Goal: Register for event/course: Sign up to attend an event or enroll in a course

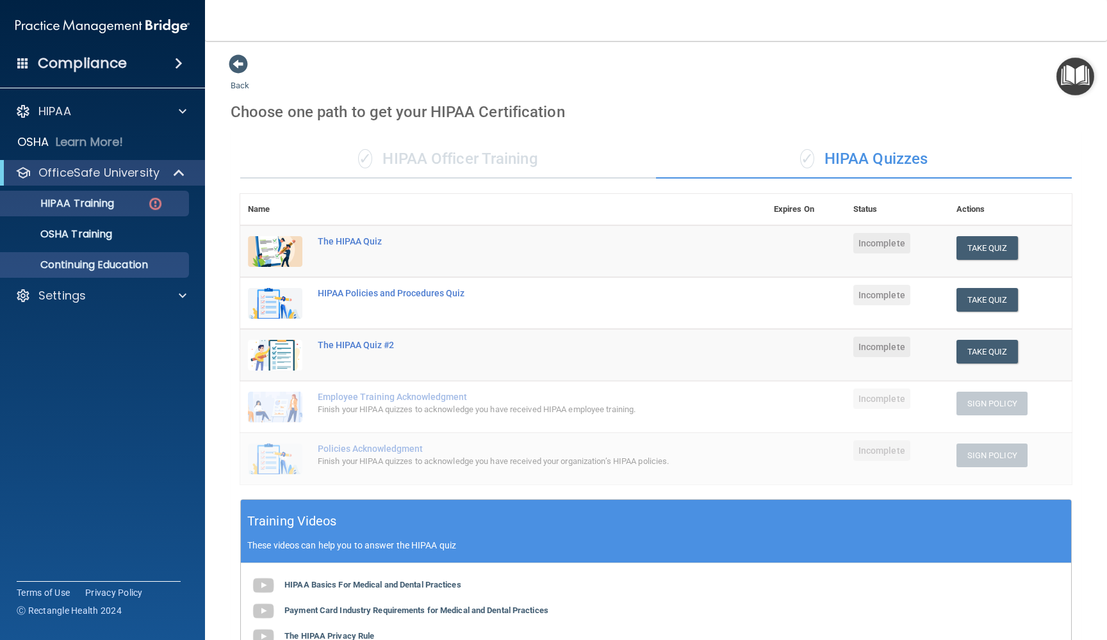
scroll to position [136, 0]
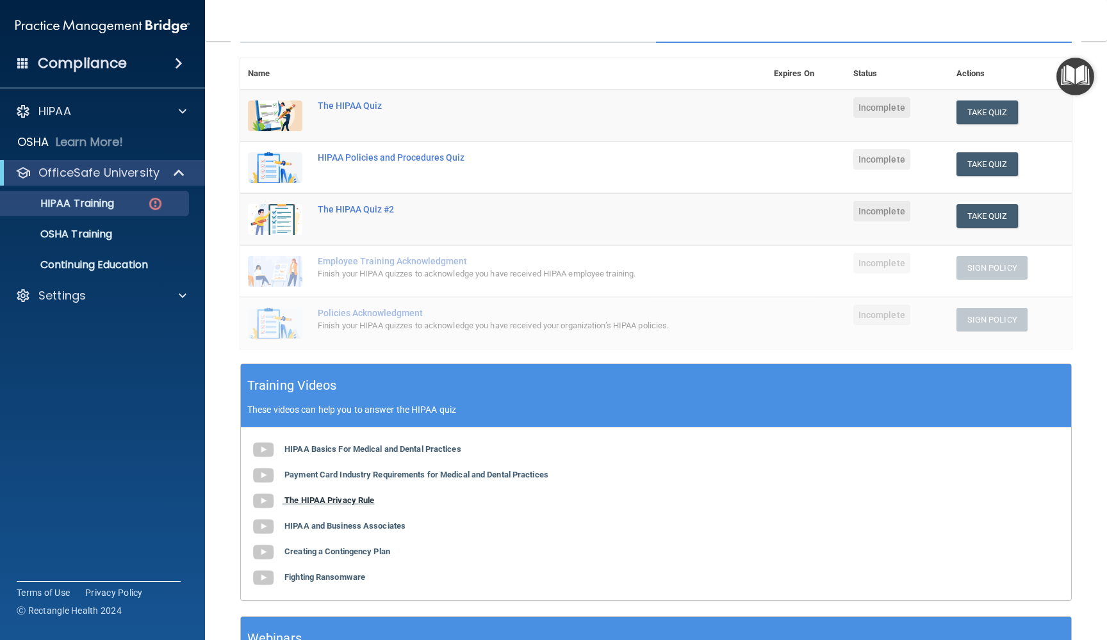
click at [293, 498] on b "The HIPAA Privacy Rule" at bounding box center [329, 501] width 90 height 10
click at [291, 557] on div "HIPAA Basics For Medical and Dental Practices Payment Card Industry Requirement…" at bounding box center [656, 514] width 830 height 173
click at [296, 554] on div "HIPAA Basics For Medical and Dental Practices Payment Card Industry Requirement…" at bounding box center [656, 514] width 830 height 173
click at [305, 547] on b "Creating a Contingency Plan" at bounding box center [337, 552] width 106 height 10
click at [314, 574] on b "Fighting Ransomware" at bounding box center [324, 578] width 81 height 10
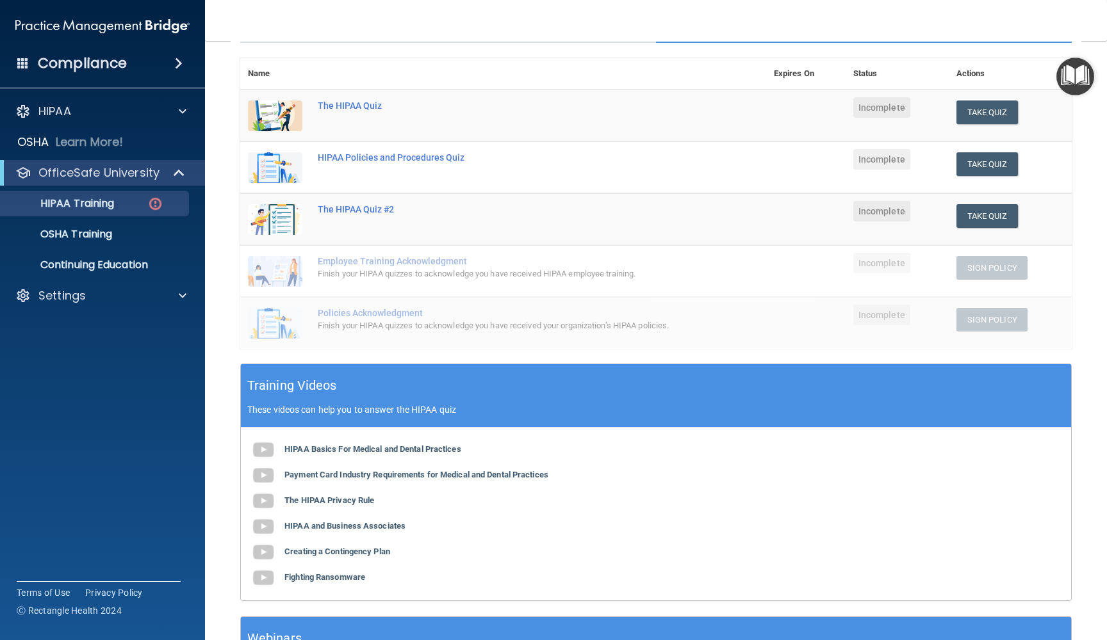
click at [308, 503] on div "HIPAA Basics For Medical and Dental Practices Payment Card Industry Requirement…" at bounding box center [656, 514] width 830 height 173
click at [335, 496] on b "The HIPAA Privacy Rule" at bounding box center [329, 501] width 90 height 10
click at [352, 525] on b "HIPAA and Business Associates" at bounding box center [344, 526] width 121 height 10
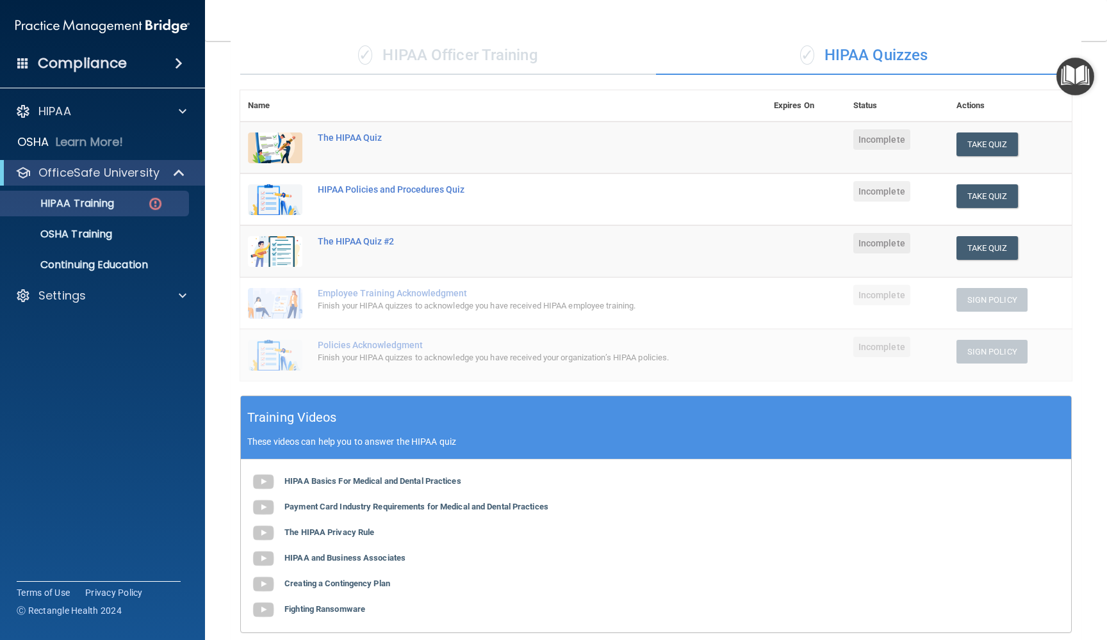
scroll to position [99, 0]
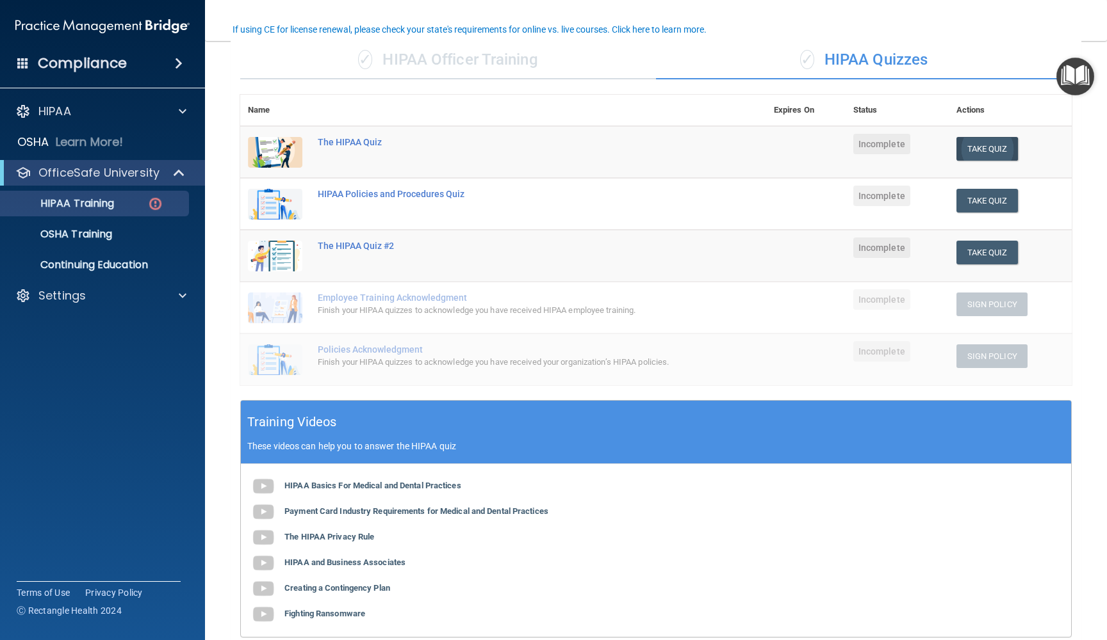
click at [958, 146] on button "Take Quiz" at bounding box center [986, 149] width 61 height 24
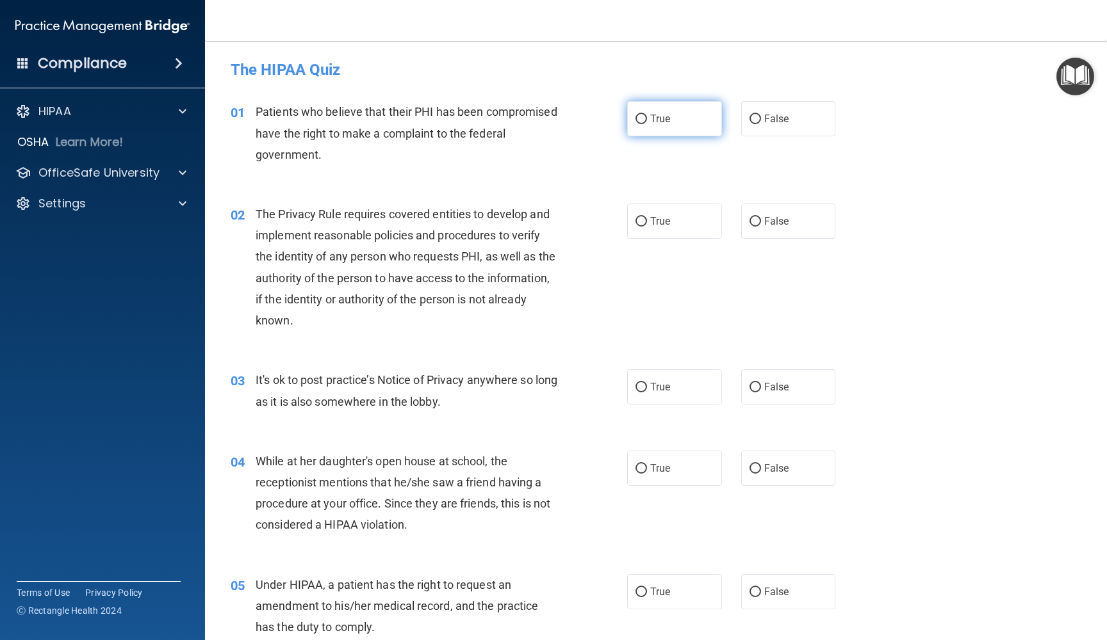
click at [673, 132] on label "True" at bounding box center [674, 118] width 95 height 35
click at [647, 124] on input "True" at bounding box center [641, 120] width 12 height 10
radio input "true"
click at [649, 216] on label "True" at bounding box center [674, 221] width 95 height 35
click at [647, 217] on input "True" at bounding box center [641, 222] width 12 height 10
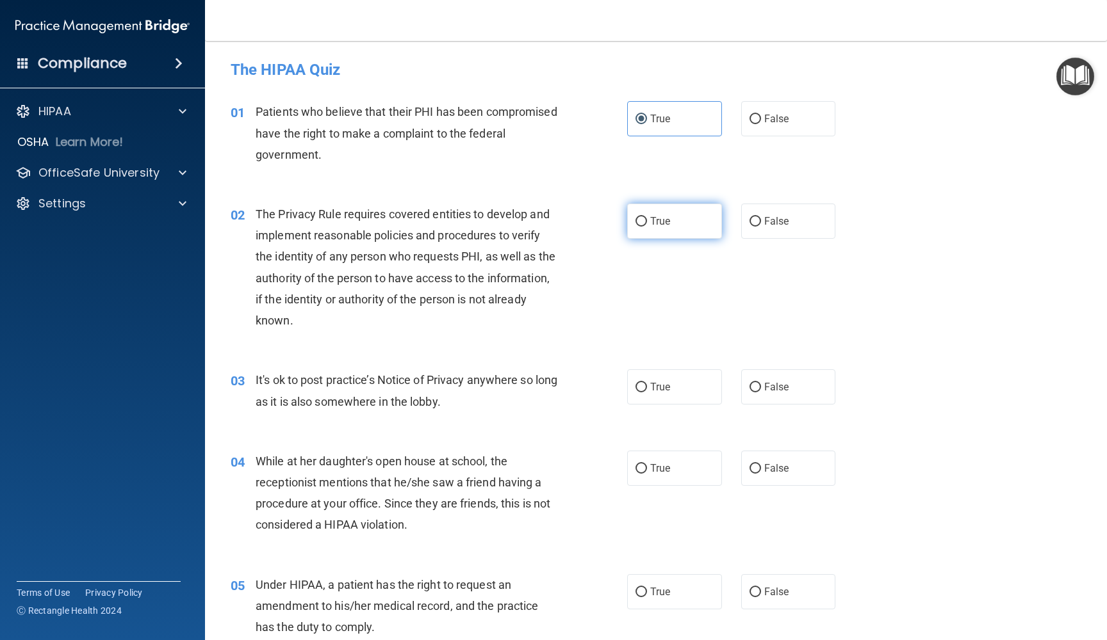
radio input "true"
click at [761, 384] on label "False" at bounding box center [788, 387] width 95 height 35
click at [761, 384] on input "False" at bounding box center [755, 388] width 12 height 10
radio input "true"
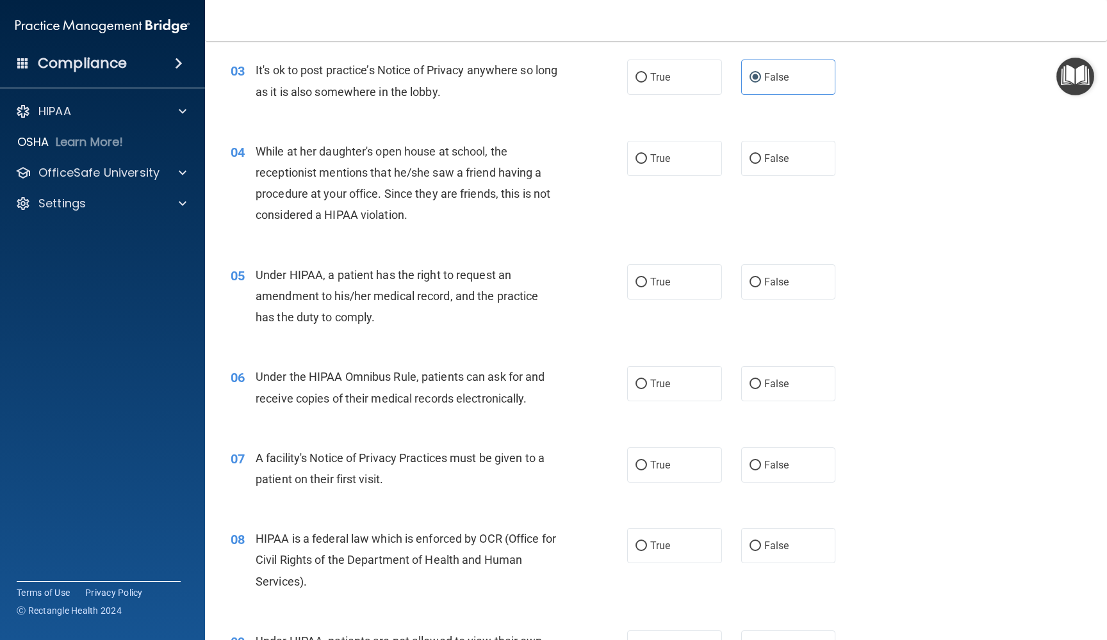
scroll to position [297, 0]
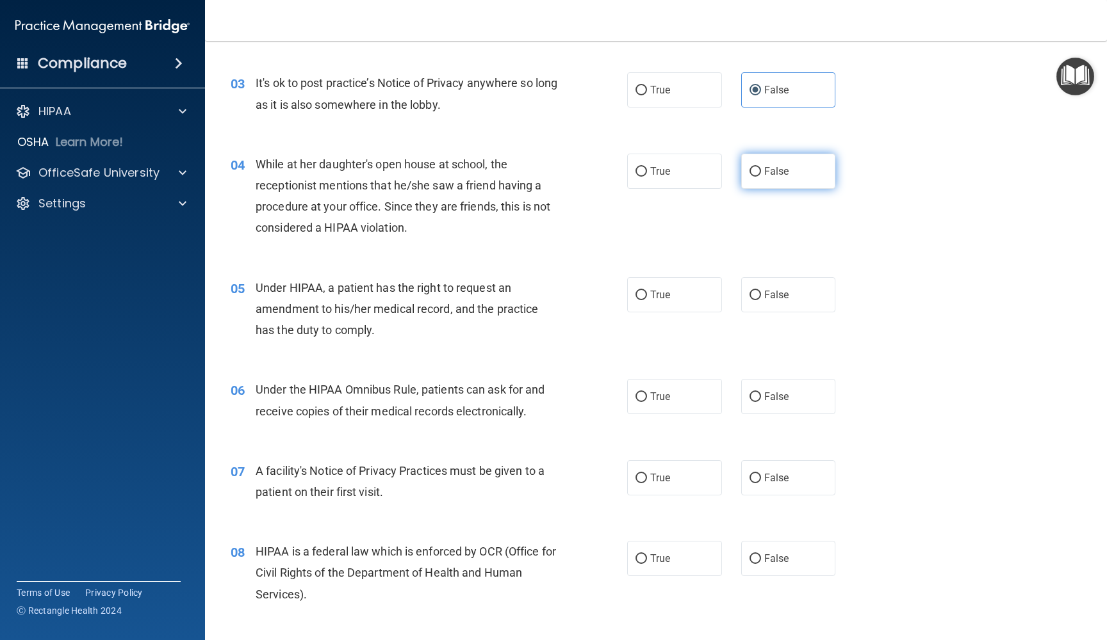
click at [756, 167] on input "False" at bounding box center [755, 172] width 12 height 10
radio input "true"
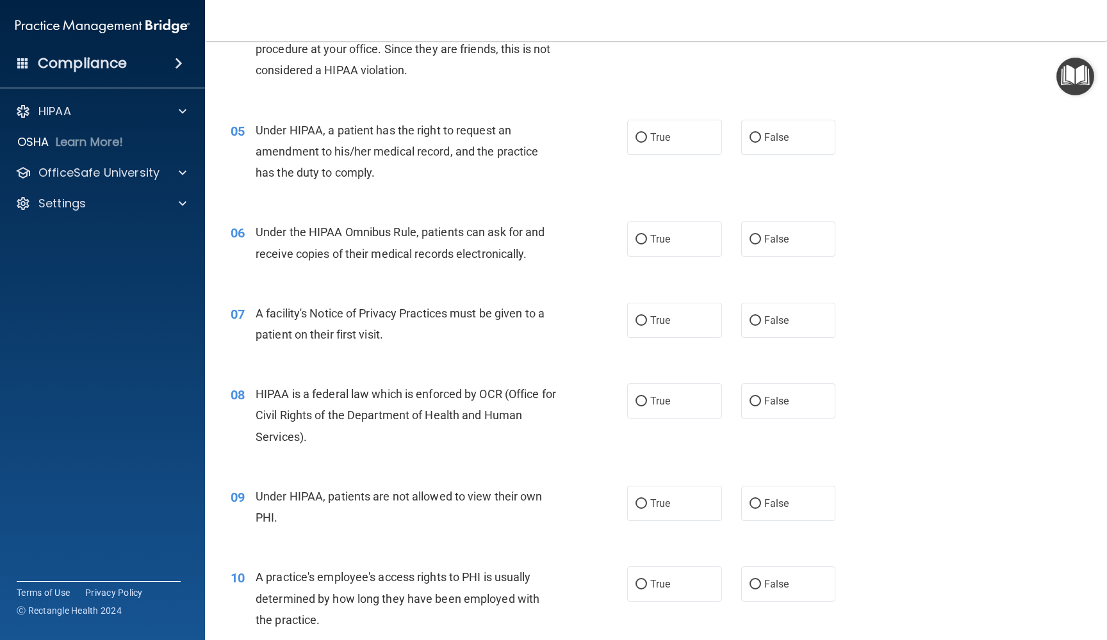
scroll to position [459, 0]
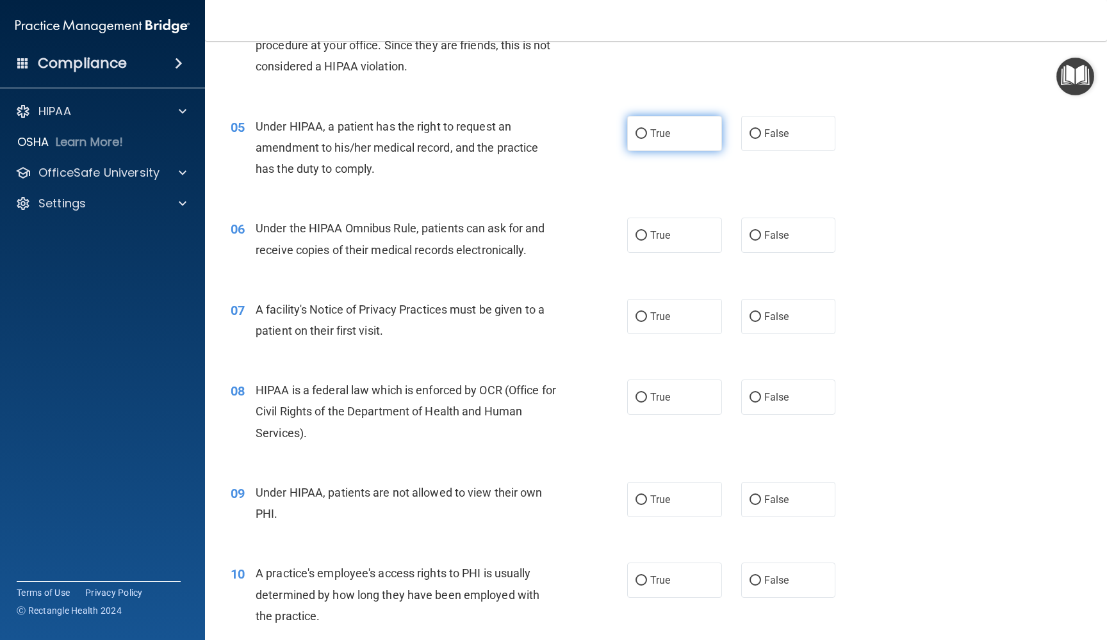
click at [665, 134] on span "True" at bounding box center [660, 133] width 20 height 12
click at [647, 134] on input "True" at bounding box center [641, 134] width 12 height 10
radio input "true"
click at [752, 134] on input "False" at bounding box center [755, 134] width 12 height 10
radio input "true"
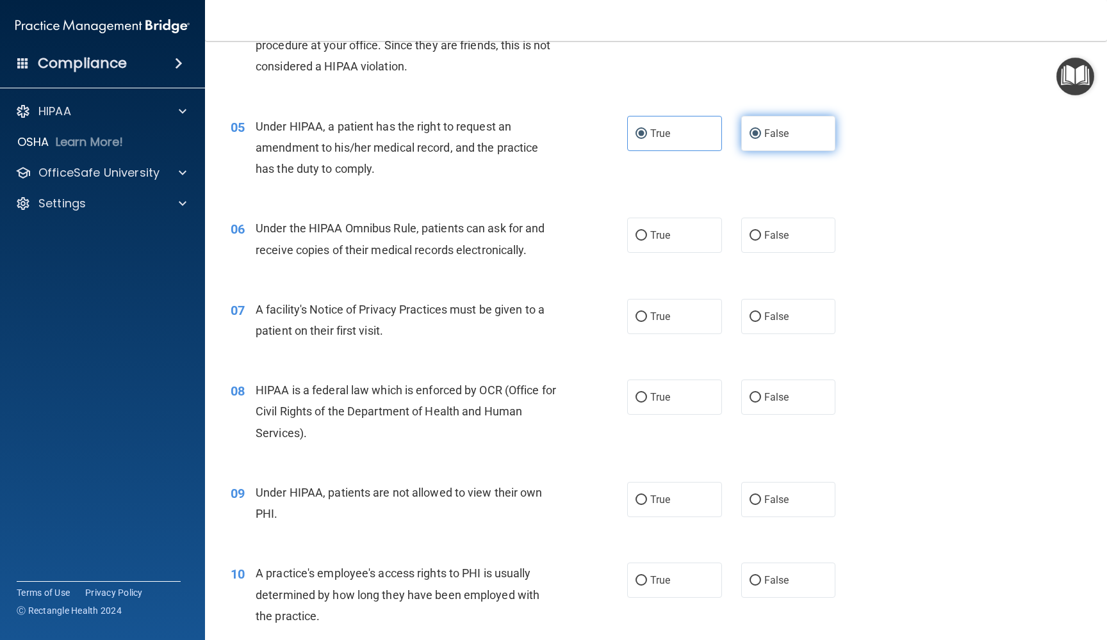
radio input "false"
click at [697, 241] on label "True" at bounding box center [674, 235] width 95 height 35
click at [647, 241] on input "True" at bounding box center [641, 236] width 12 height 10
radio input "true"
click at [640, 313] on input "True" at bounding box center [641, 318] width 12 height 10
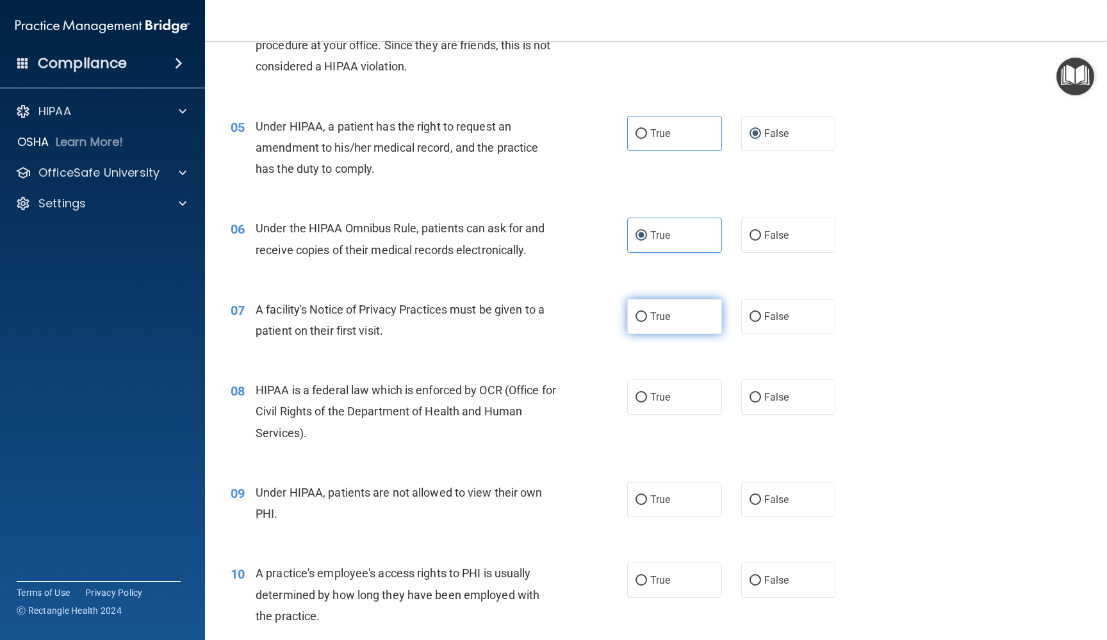
radio input "true"
click at [642, 313] on input "True" at bounding box center [641, 318] width 12 height 10
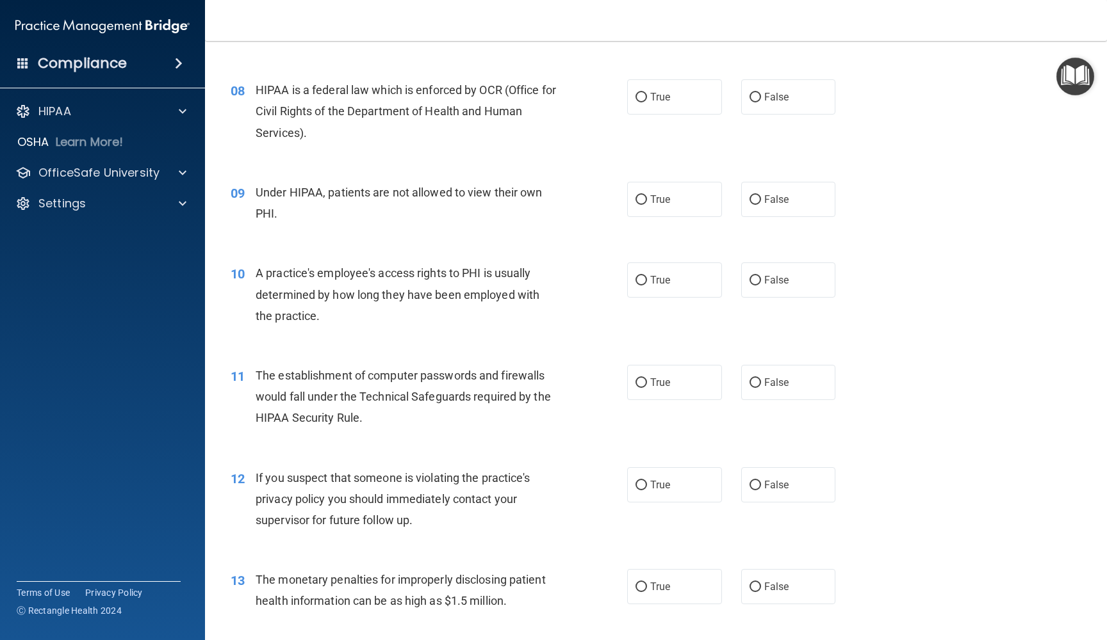
scroll to position [752, 0]
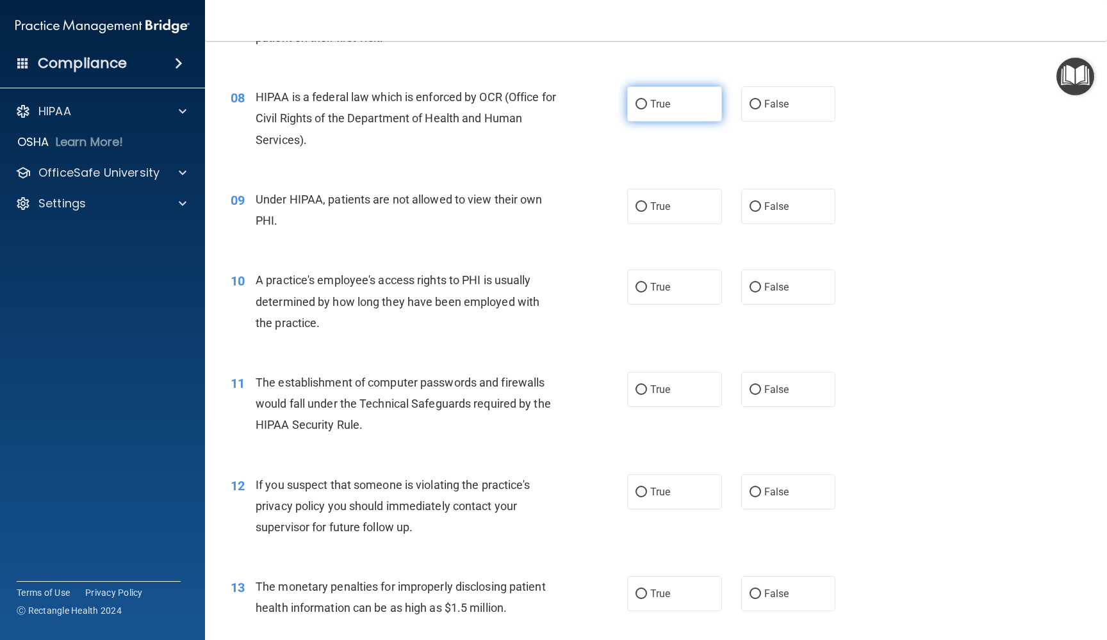
click at [663, 98] on span "True" at bounding box center [660, 104] width 20 height 12
click at [647, 100] on input "True" at bounding box center [641, 105] width 12 height 10
radio input "true"
click at [754, 209] on label "False" at bounding box center [788, 206] width 95 height 35
click at [754, 209] on input "False" at bounding box center [755, 207] width 12 height 10
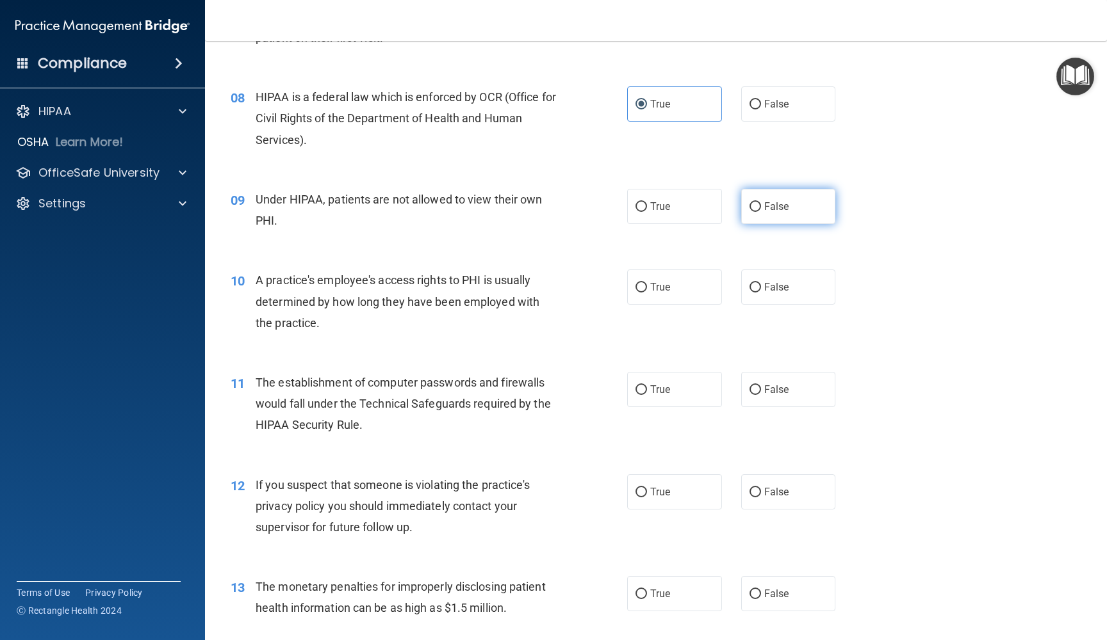
radio input "true"
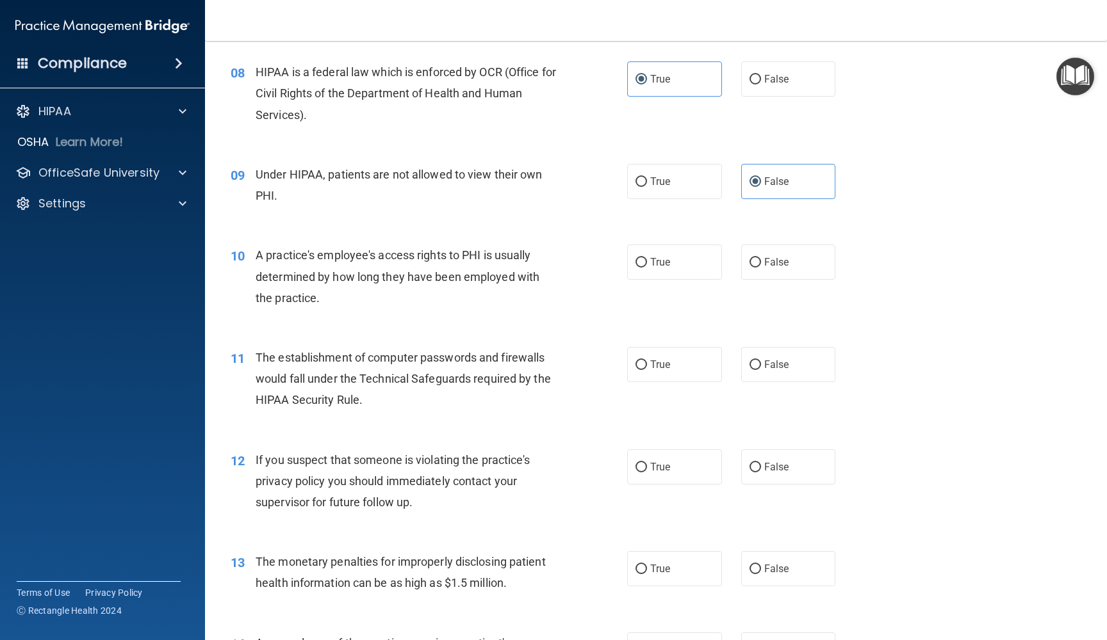
scroll to position [779, 0]
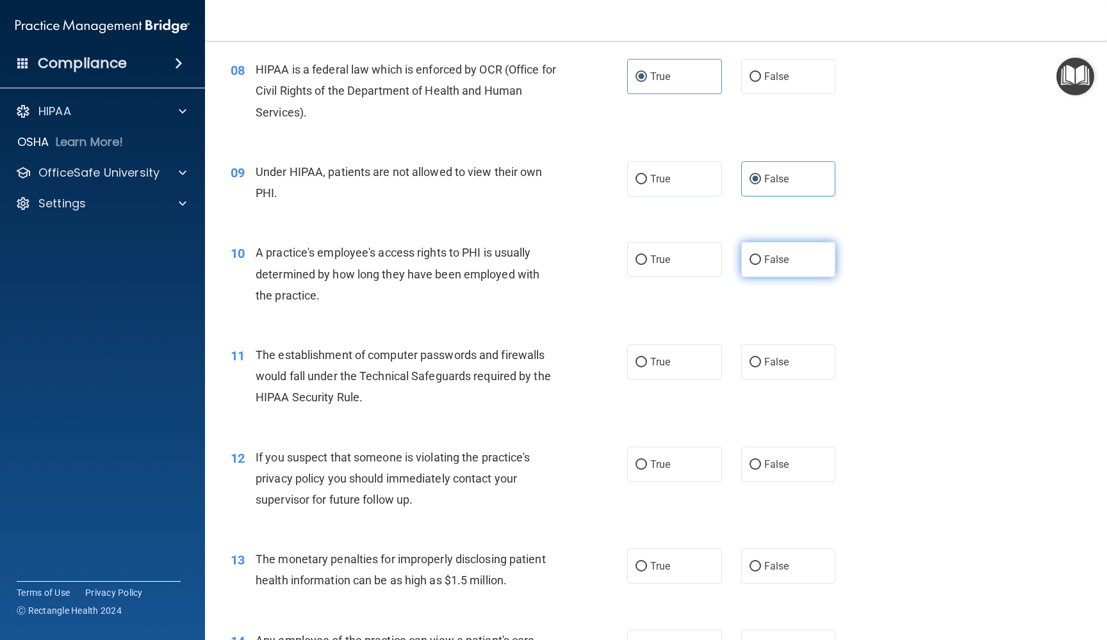
click at [757, 257] on input "False" at bounding box center [755, 261] width 12 height 10
radio input "true"
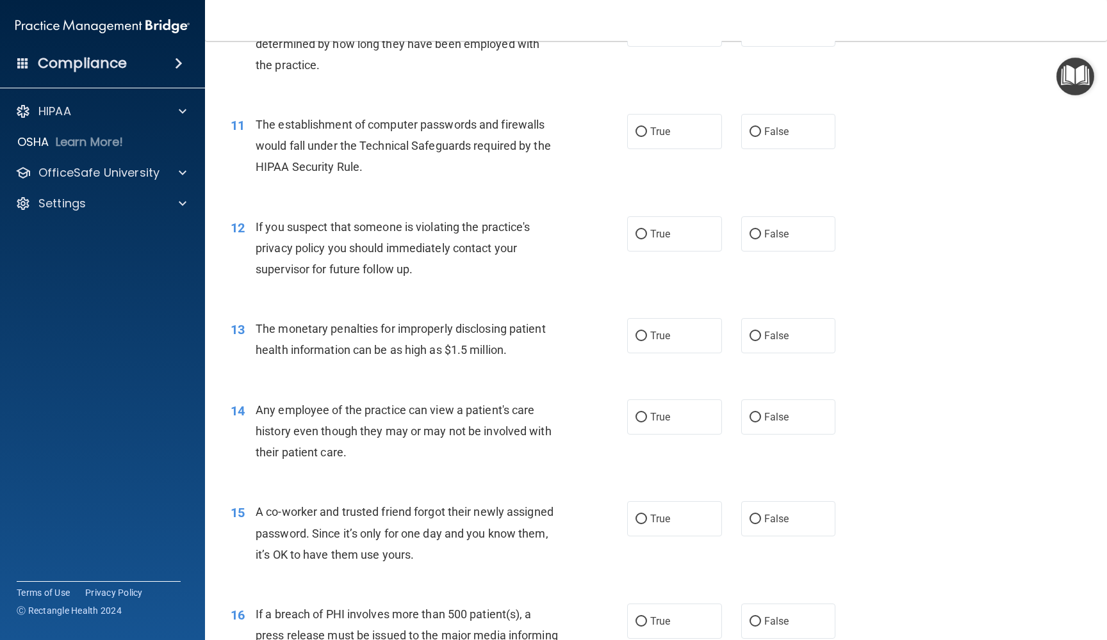
scroll to position [1031, 0]
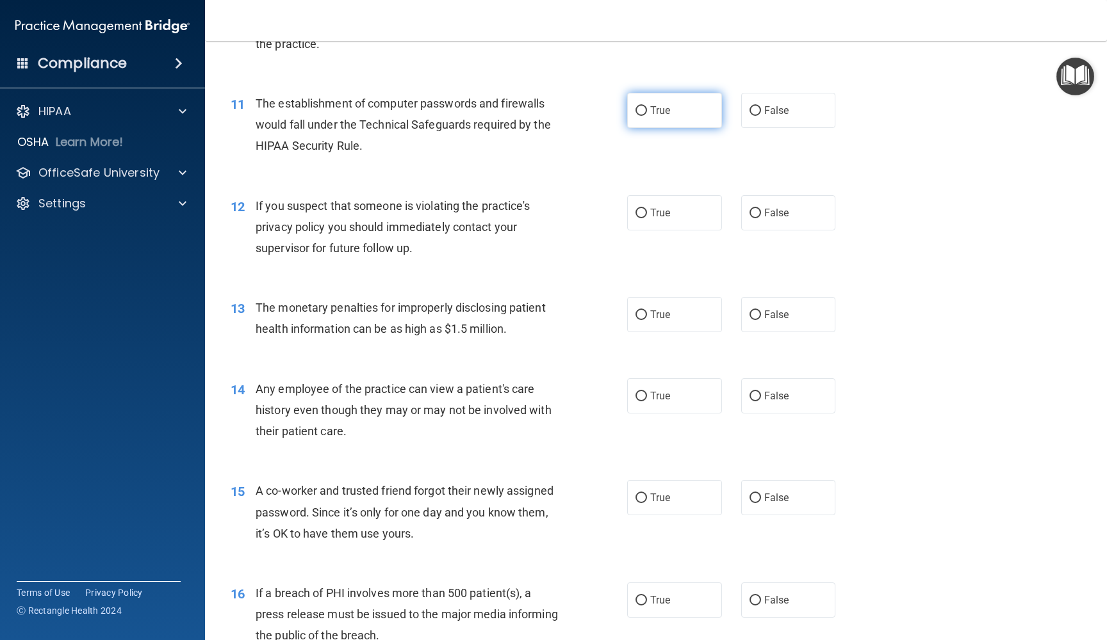
click at [642, 99] on label "True" at bounding box center [674, 110] width 95 height 35
click at [642, 106] on input "True" at bounding box center [641, 111] width 12 height 10
radio input "true"
click at [768, 214] on label "False" at bounding box center [788, 212] width 95 height 35
click at [761, 214] on input "False" at bounding box center [755, 214] width 12 height 10
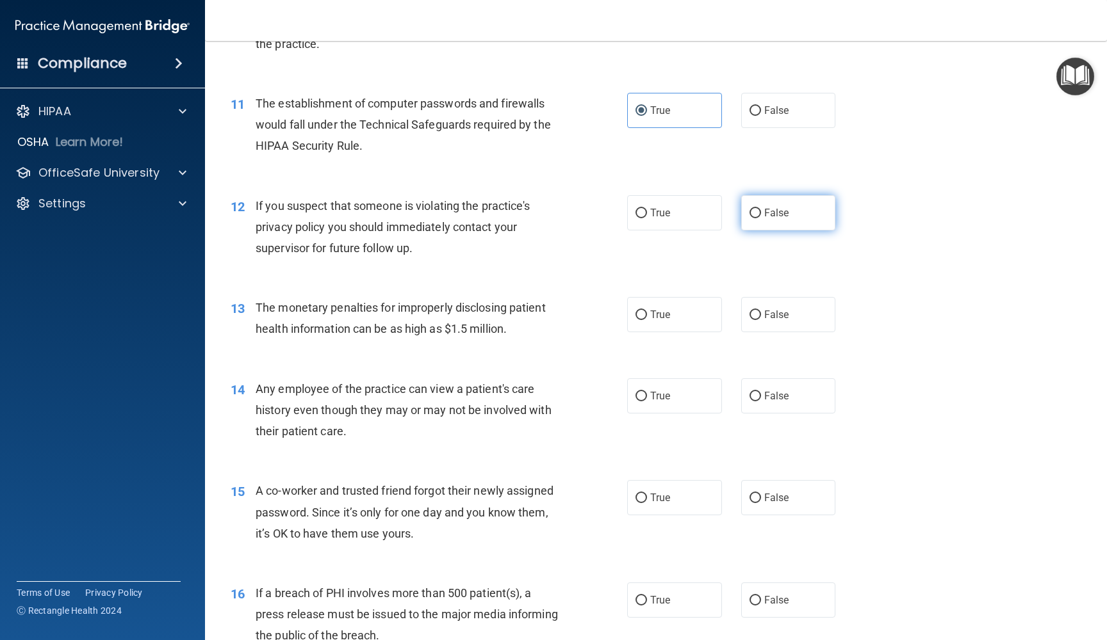
radio input "true"
click at [687, 195] on label "True" at bounding box center [674, 212] width 95 height 35
click at [647, 209] on input "True" at bounding box center [641, 214] width 12 height 10
radio input "true"
radio input "false"
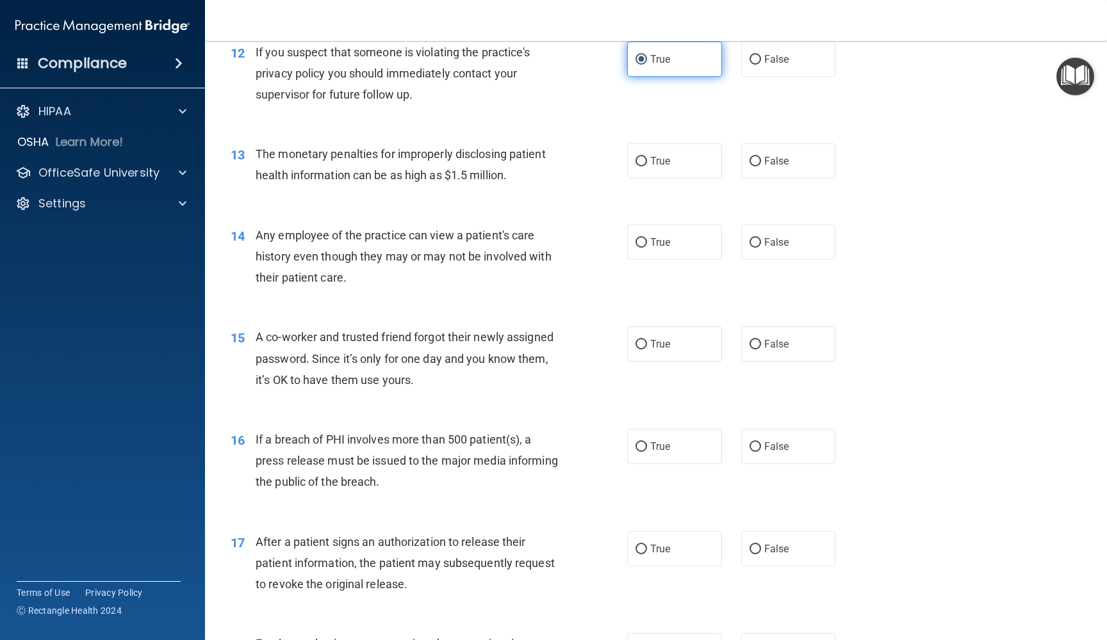
scroll to position [1193, 0]
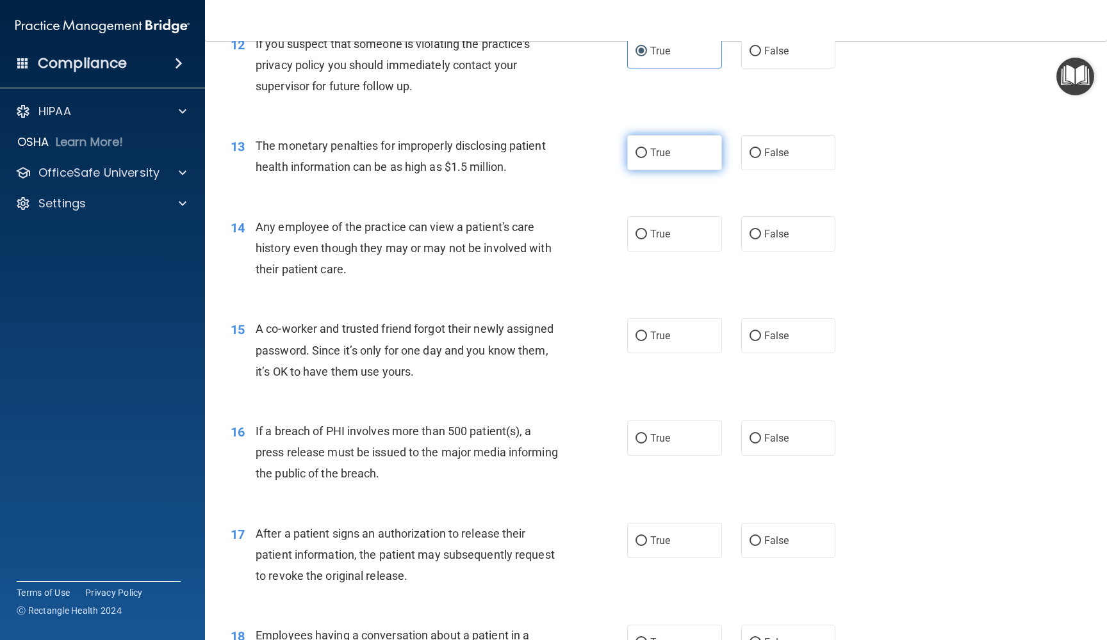
click at [627, 143] on label "True" at bounding box center [674, 152] width 95 height 35
click at [635, 149] on input "True" at bounding box center [641, 154] width 12 height 10
radio input "true"
click at [769, 229] on span "False" at bounding box center [776, 234] width 25 height 12
click at [761, 230] on input "False" at bounding box center [755, 235] width 12 height 10
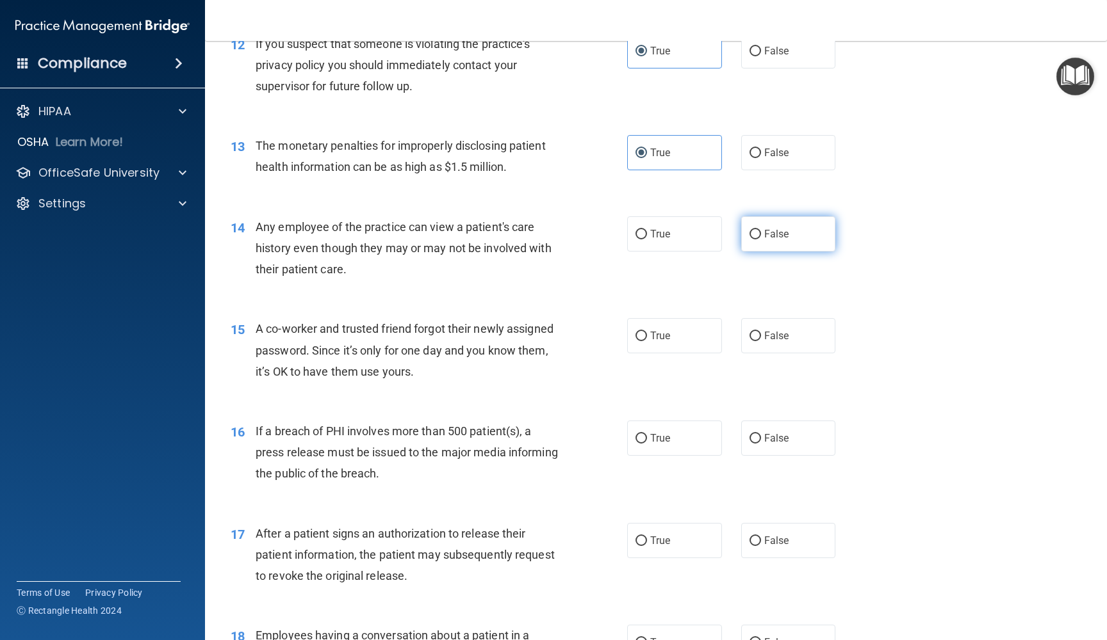
radio input "true"
click at [767, 336] on label "False" at bounding box center [788, 335] width 95 height 35
click at [761, 336] on input "False" at bounding box center [755, 337] width 12 height 10
radio input "true"
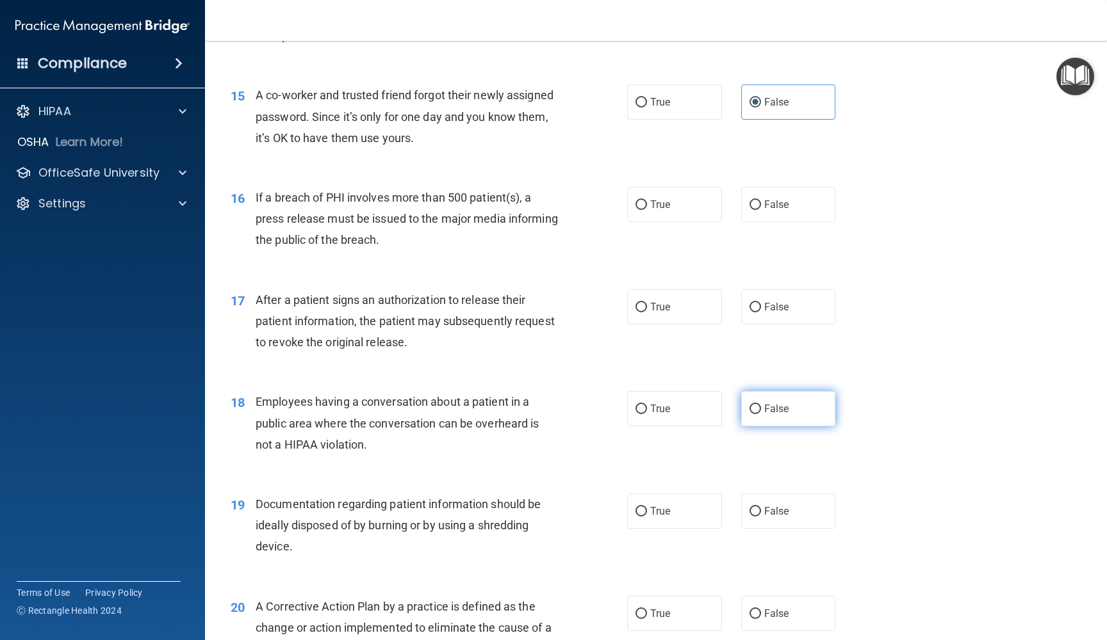
scroll to position [1415, 0]
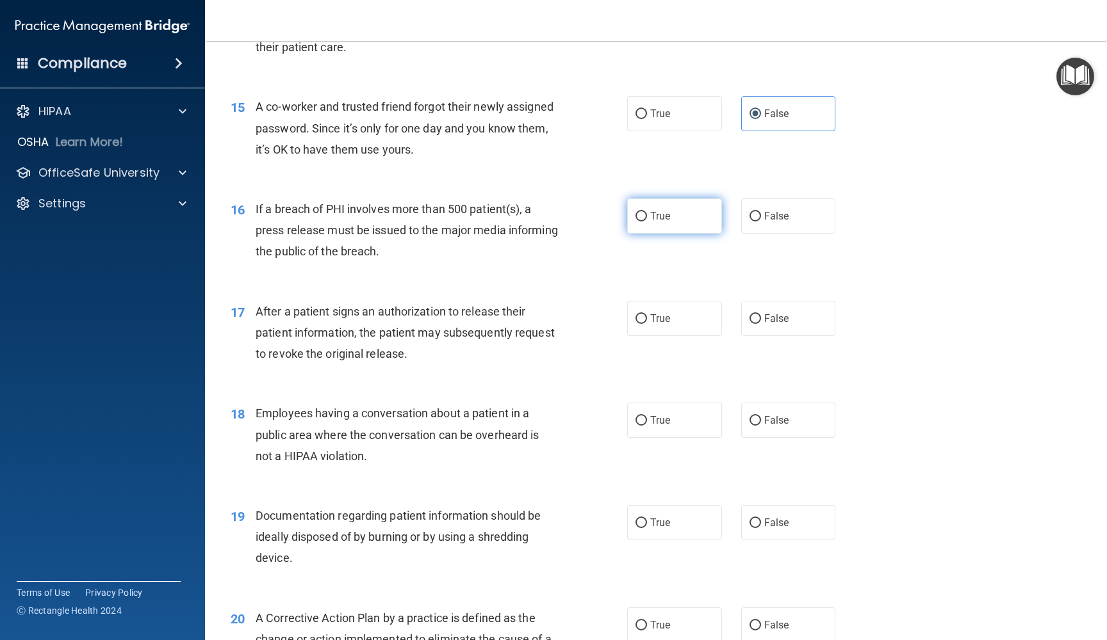
click at [678, 220] on label "True" at bounding box center [674, 216] width 95 height 35
click at [647, 220] on input "True" at bounding box center [641, 217] width 12 height 10
radio input "true"
click at [674, 319] on label "True" at bounding box center [674, 318] width 95 height 35
click at [647, 319] on input "True" at bounding box center [641, 319] width 12 height 10
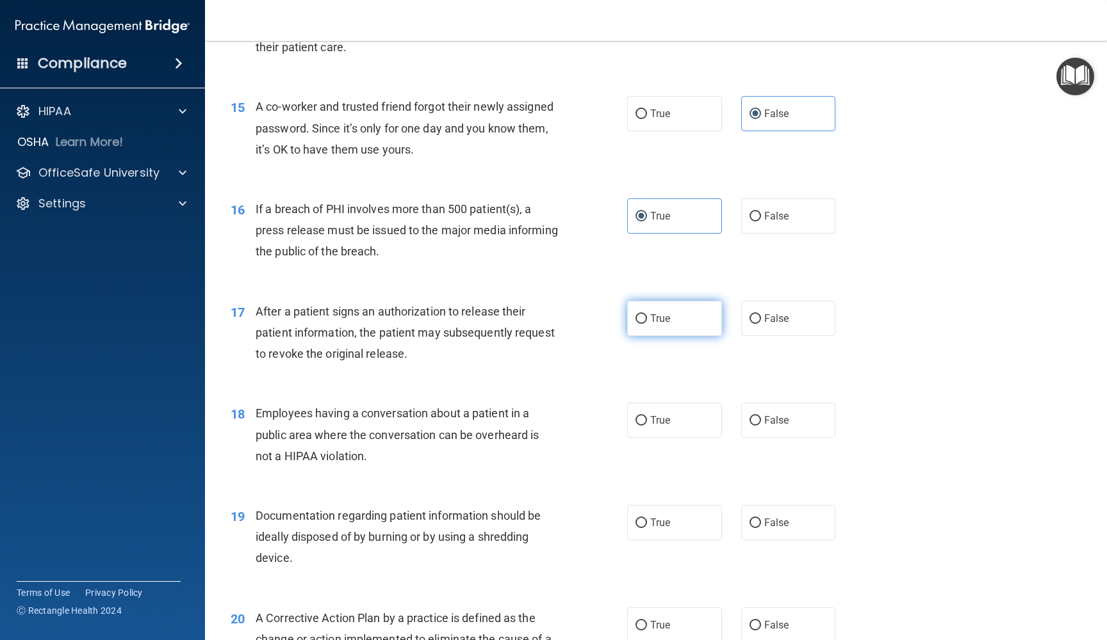
radio input "true"
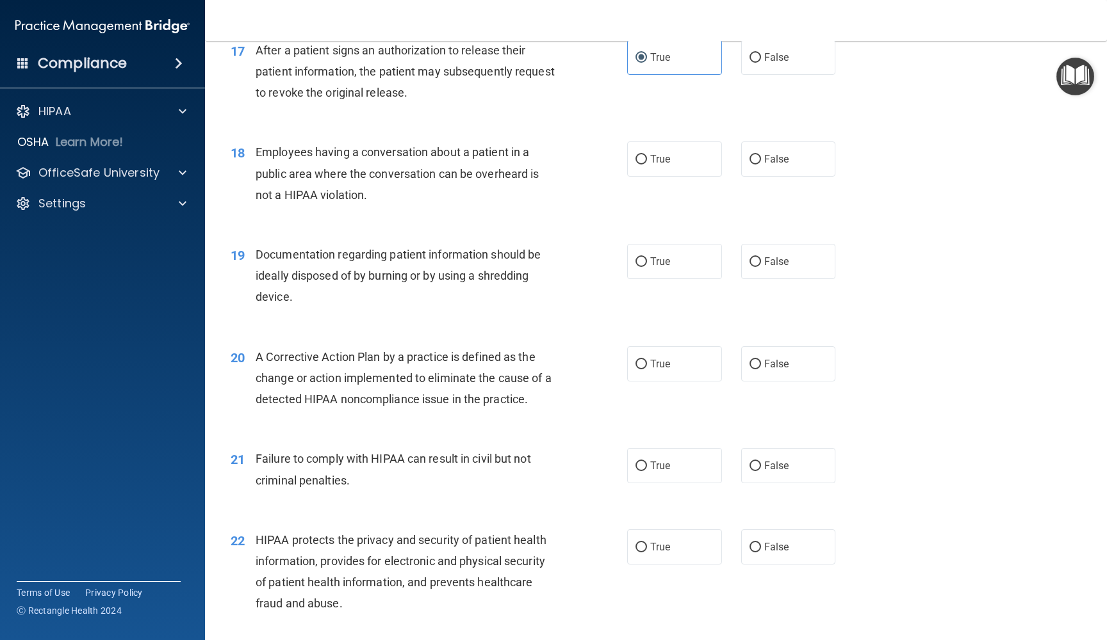
scroll to position [1695, 0]
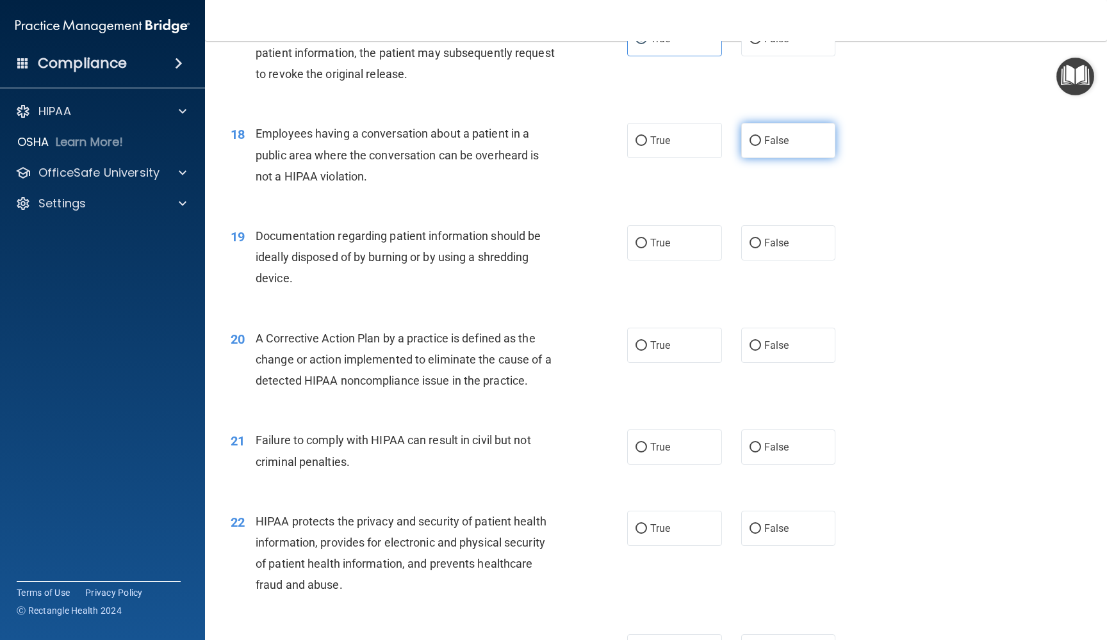
click at [765, 143] on label "False" at bounding box center [788, 140] width 95 height 35
click at [761, 143] on input "False" at bounding box center [755, 141] width 12 height 10
radio input "true"
click at [687, 229] on label "True" at bounding box center [674, 242] width 95 height 35
click at [647, 239] on input "True" at bounding box center [641, 244] width 12 height 10
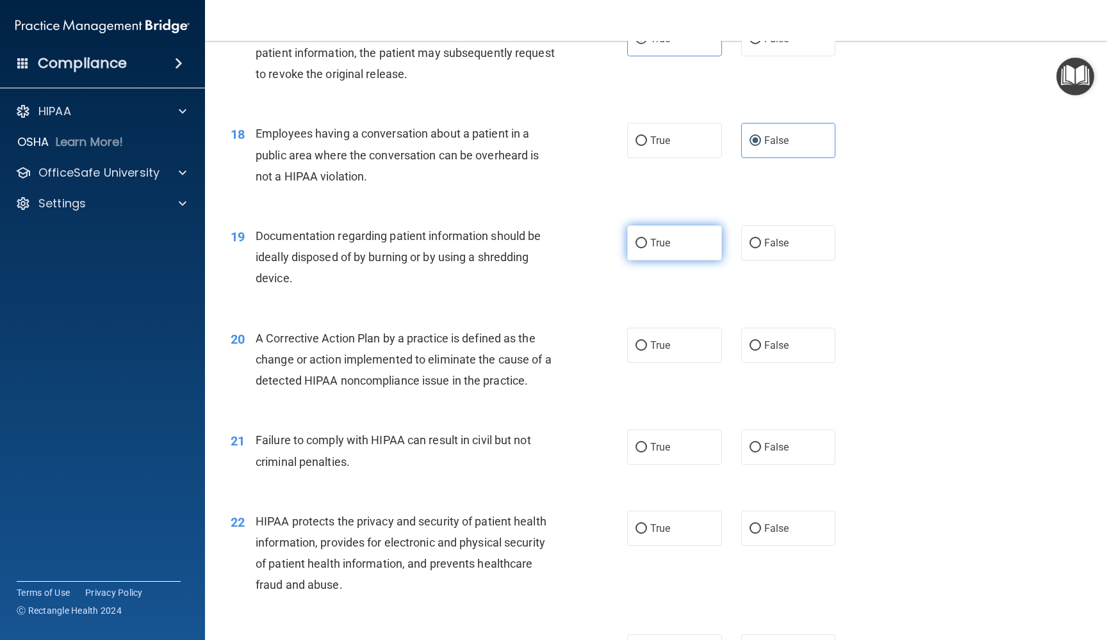
radio input "true"
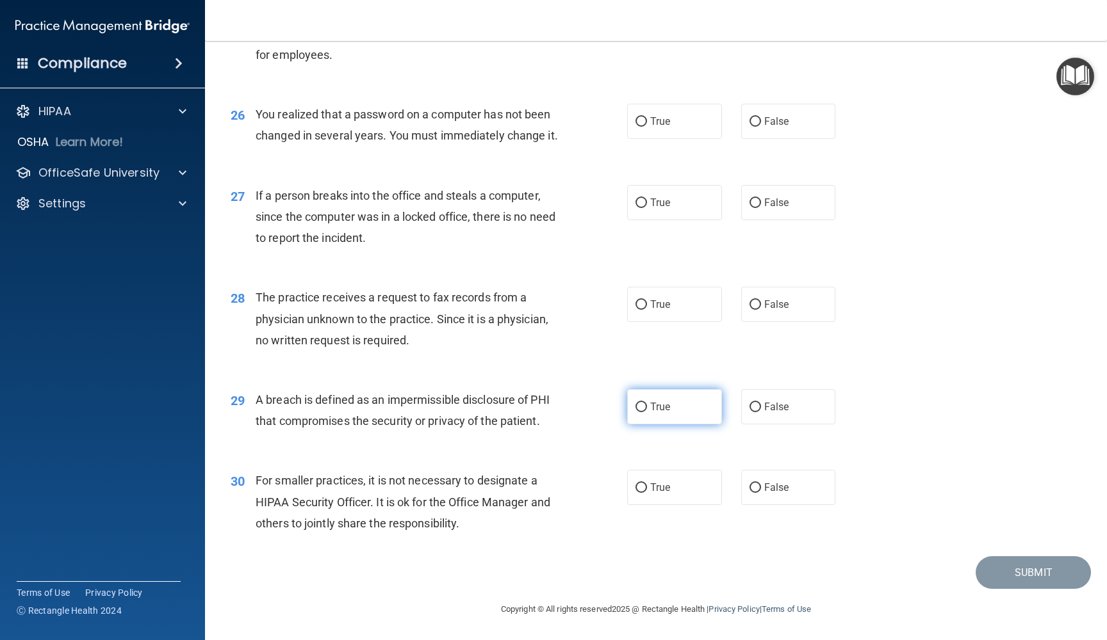
scroll to position [2604, 0]
click at [748, 494] on label "False" at bounding box center [788, 487] width 95 height 35
click at [749, 493] on input "False" at bounding box center [755, 489] width 12 height 10
radio input "true"
click at [781, 411] on span "False" at bounding box center [776, 407] width 25 height 12
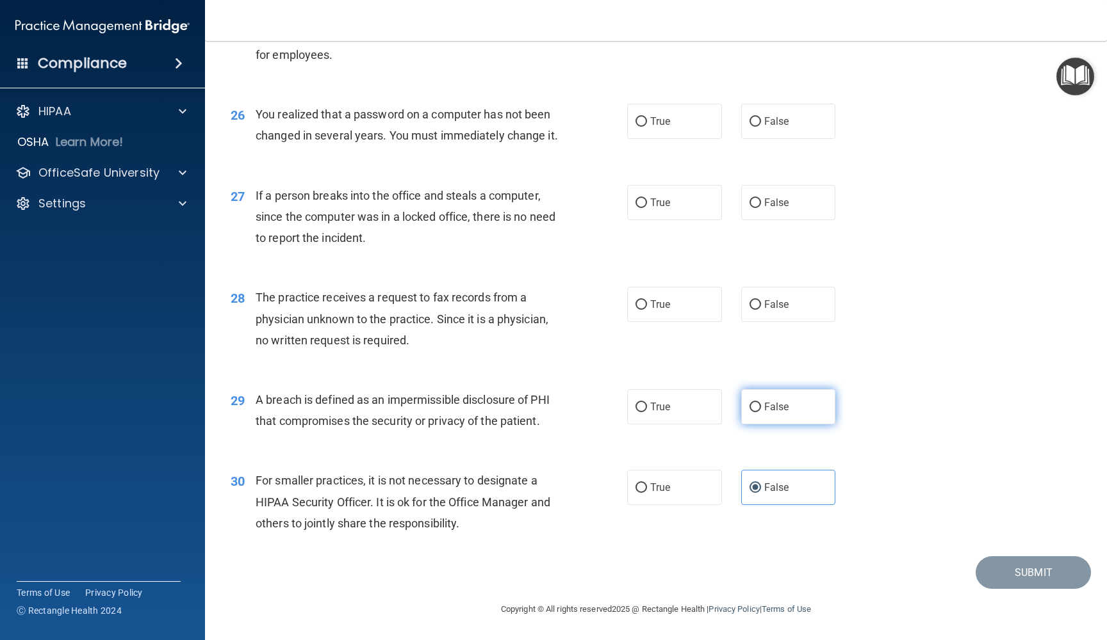
click at [761, 411] on input "False" at bounding box center [755, 408] width 12 height 10
radio input "true"
click at [743, 314] on label "False" at bounding box center [788, 304] width 95 height 35
click at [749, 310] on input "False" at bounding box center [755, 305] width 12 height 10
radio input "true"
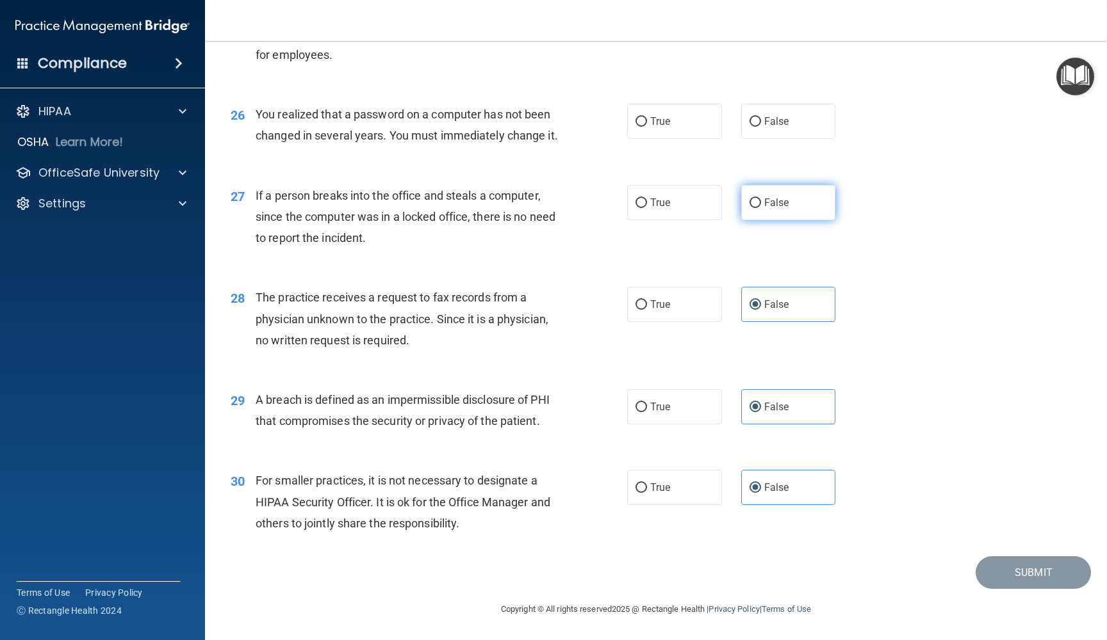
click at [780, 206] on span "False" at bounding box center [776, 203] width 25 height 12
click at [761, 206] on input "False" at bounding box center [755, 204] width 12 height 10
radio input "true"
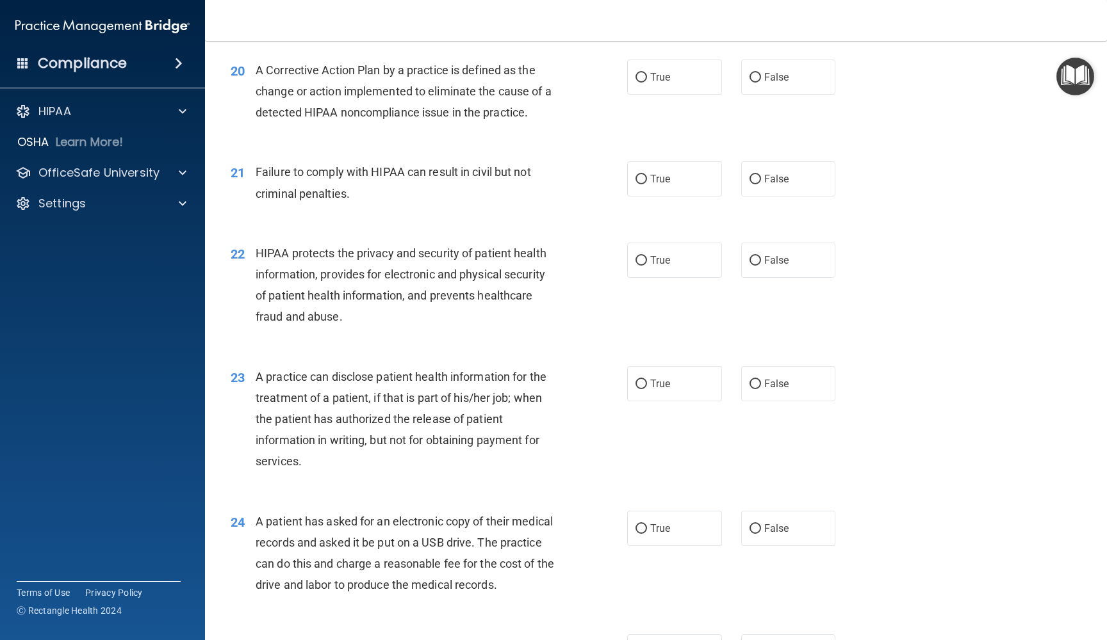
scroll to position [1953, 0]
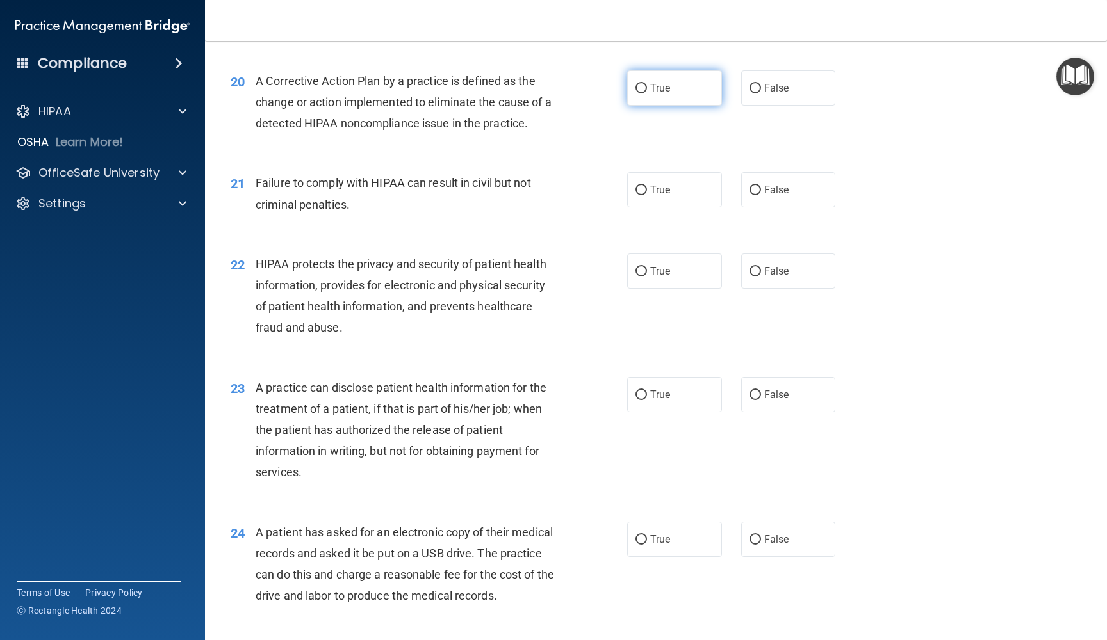
click at [653, 88] on label "True" at bounding box center [674, 87] width 95 height 35
click at [647, 88] on input "True" at bounding box center [641, 89] width 12 height 10
radio input "true"
click at [747, 183] on label "False" at bounding box center [788, 189] width 95 height 35
click at [749, 186] on input "False" at bounding box center [755, 191] width 12 height 10
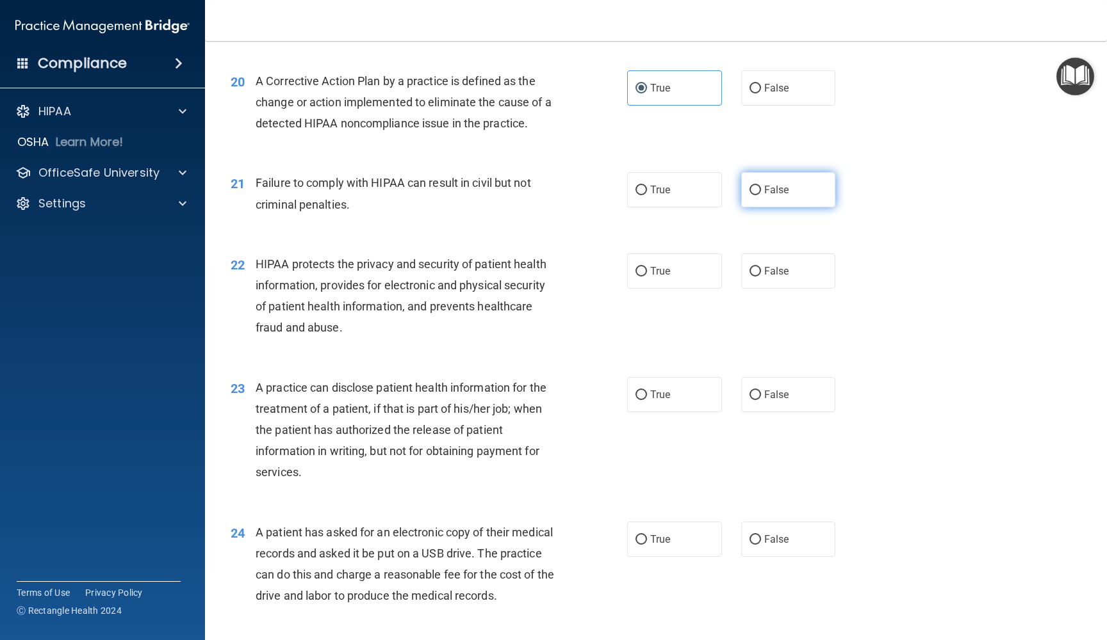
radio input "true"
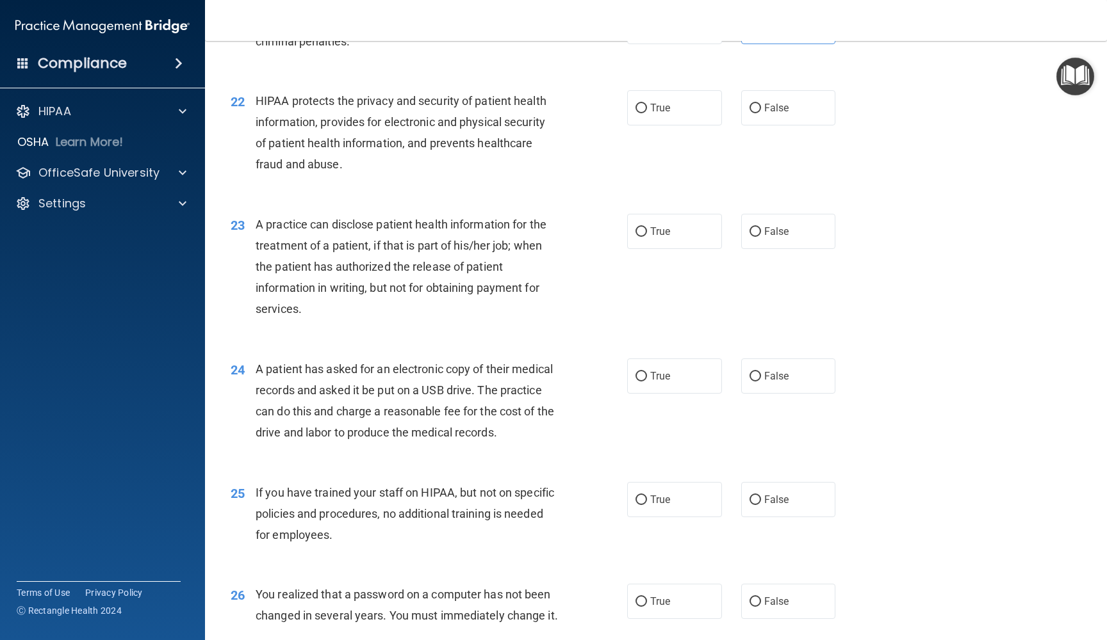
scroll to position [2102, 0]
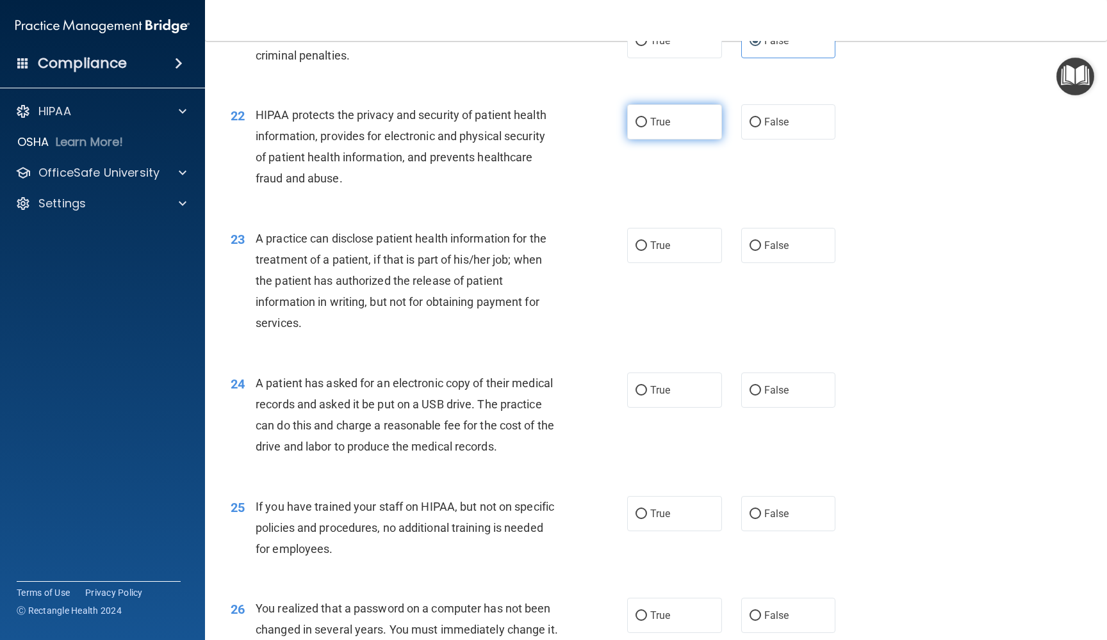
click at [696, 124] on label "True" at bounding box center [674, 121] width 95 height 35
click at [647, 124] on input "True" at bounding box center [641, 123] width 12 height 10
radio input "true"
click at [764, 247] on label "False" at bounding box center [788, 245] width 95 height 35
click at [761, 247] on input "False" at bounding box center [755, 246] width 12 height 10
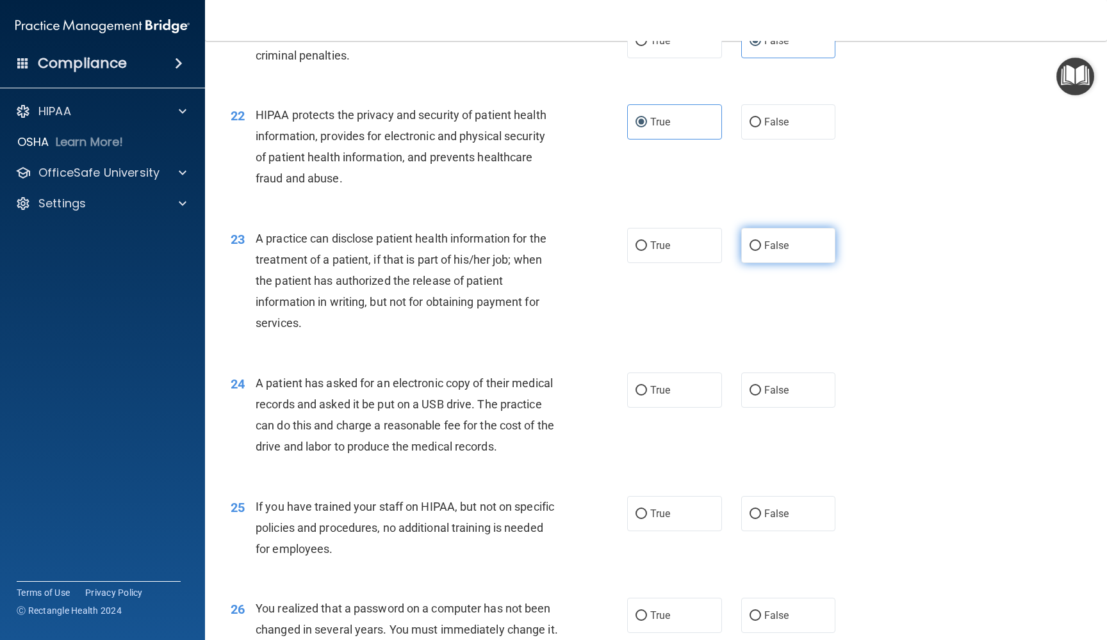
radio input "true"
click at [761, 394] on label "False" at bounding box center [788, 390] width 95 height 35
click at [761, 394] on input "False" at bounding box center [755, 391] width 12 height 10
radio input "true"
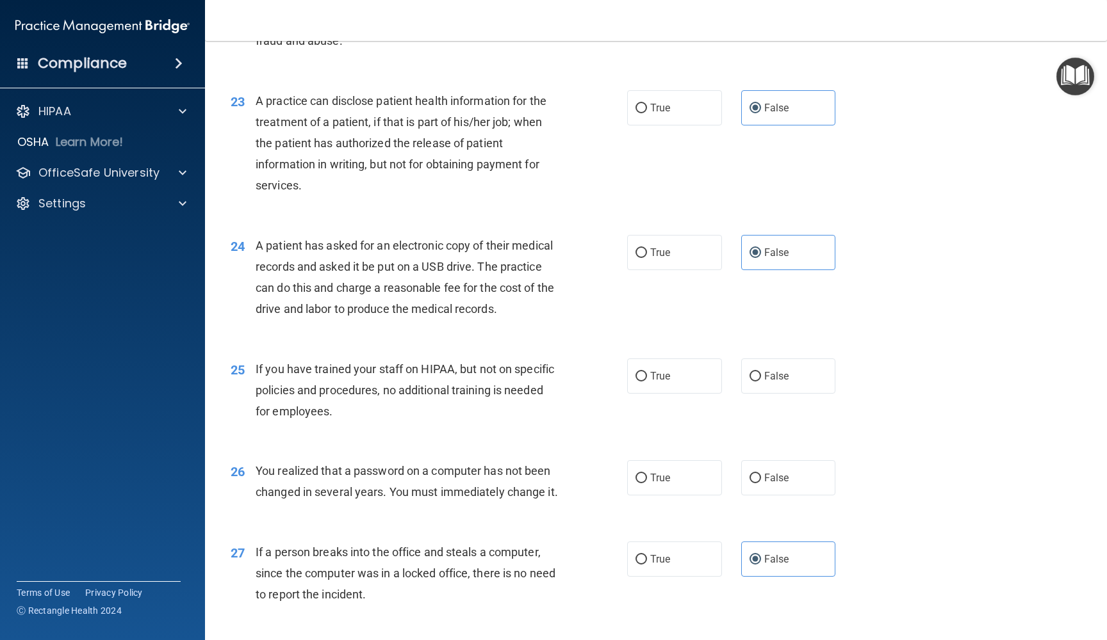
scroll to position [2240, 0]
click at [769, 382] on div "25 If you have trained your staff on HIPAA, but not on specific policies and pr…" at bounding box center [656, 393] width 870 height 102
click at [770, 373] on label "False" at bounding box center [788, 375] width 95 height 35
click at [761, 373] on input "False" at bounding box center [755, 376] width 12 height 10
radio input "true"
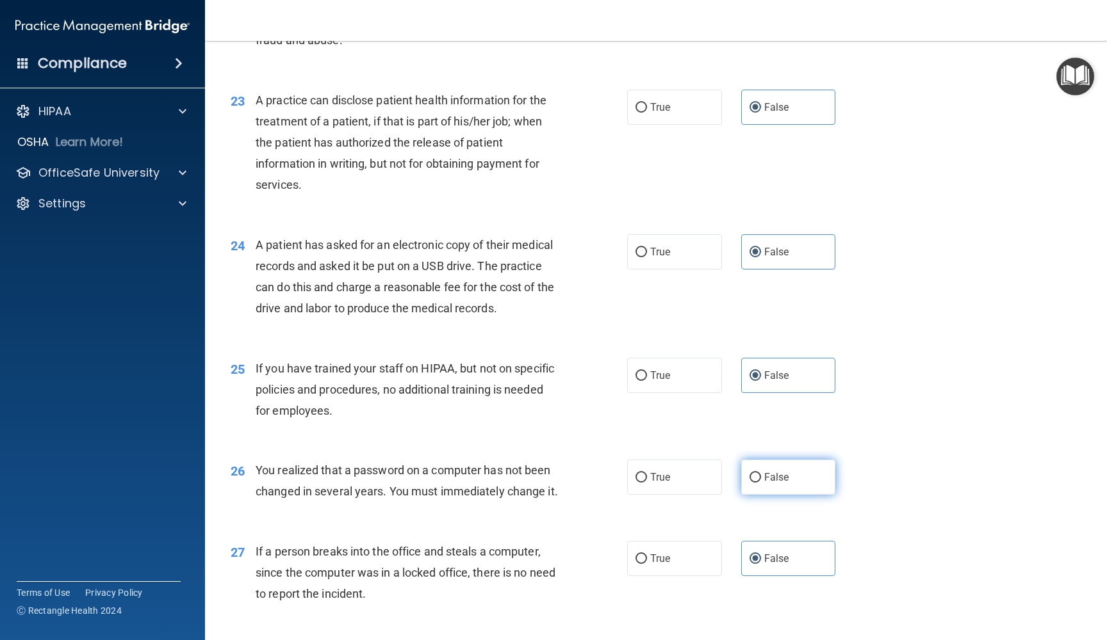
click at [773, 474] on label "False" at bounding box center [788, 477] width 95 height 35
click at [761, 474] on input "False" at bounding box center [755, 478] width 12 height 10
radio input "true"
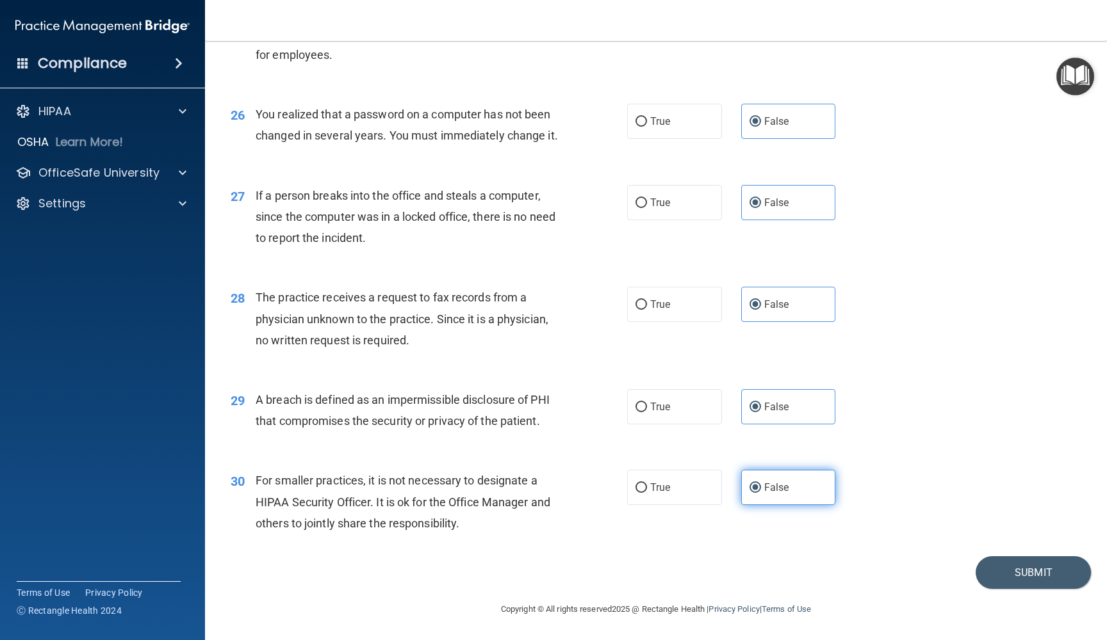
scroll to position [2604, 0]
click at [993, 572] on button "Submit" at bounding box center [1032, 573] width 115 height 33
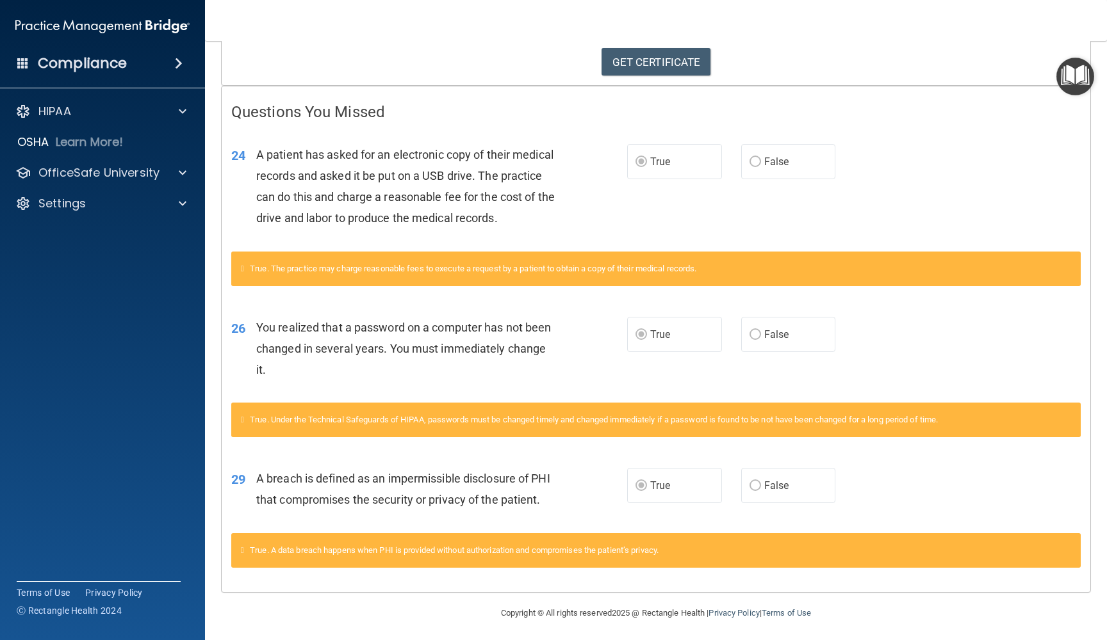
scroll to position [215, 0]
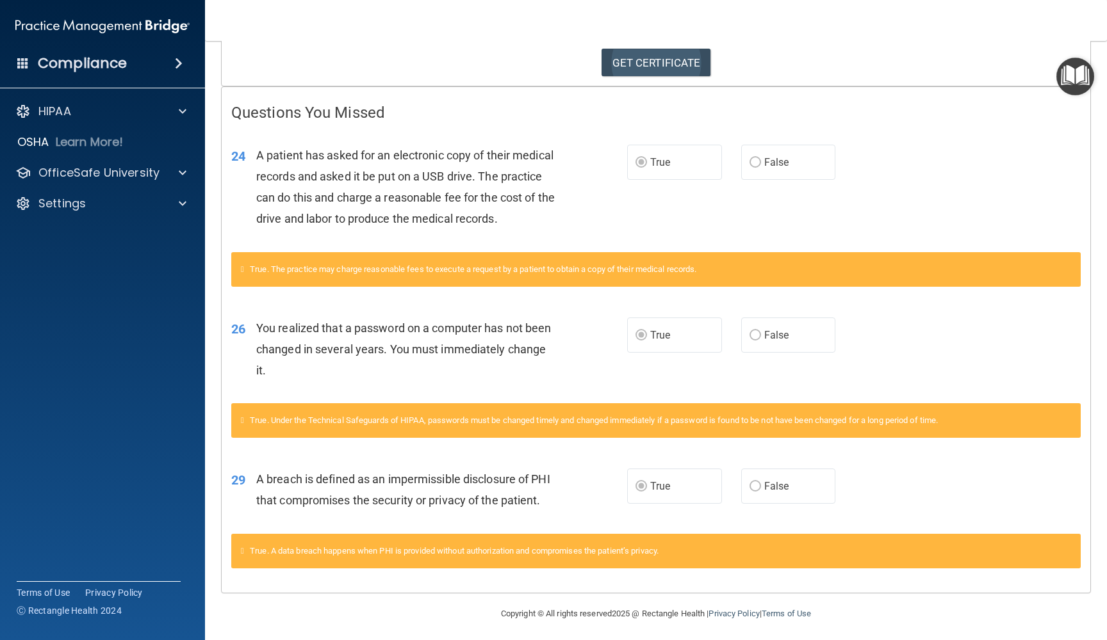
click at [655, 65] on link "GET CERTIFICATE" at bounding box center [656, 63] width 110 height 28
click at [660, 67] on link "GET CERTIFICATE" at bounding box center [656, 63] width 110 height 28
click at [764, 165] on span "False" at bounding box center [776, 162] width 25 height 12
click at [668, 160] on span "True" at bounding box center [660, 162] width 20 height 12
click at [774, 160] on span "False" at bounding box center [776, 162] width 25 height 12
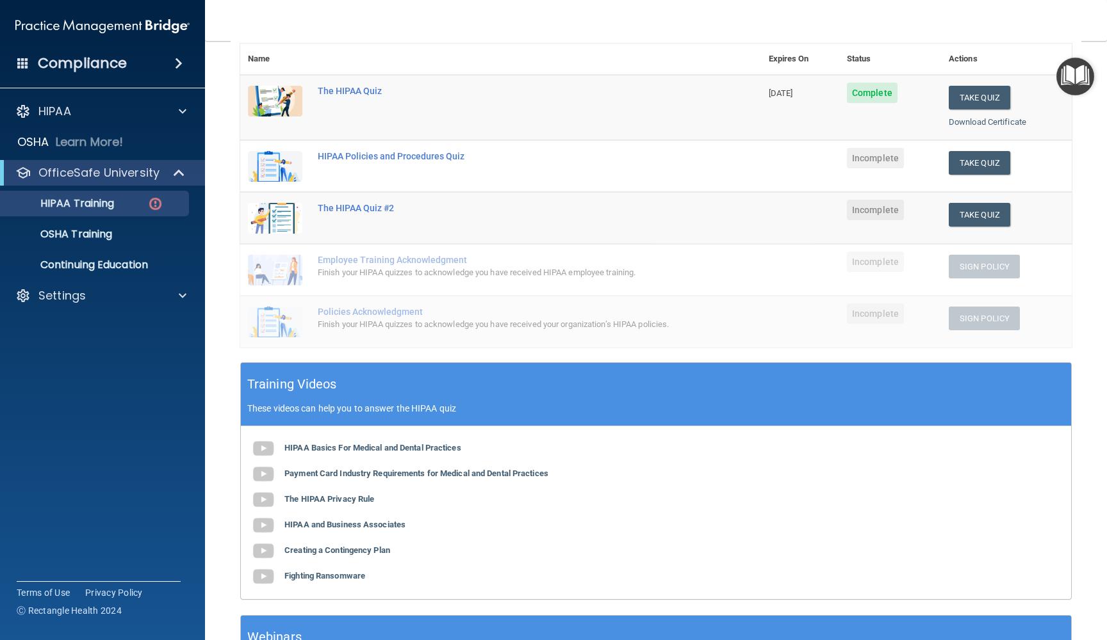
scroll to position [154, 0]
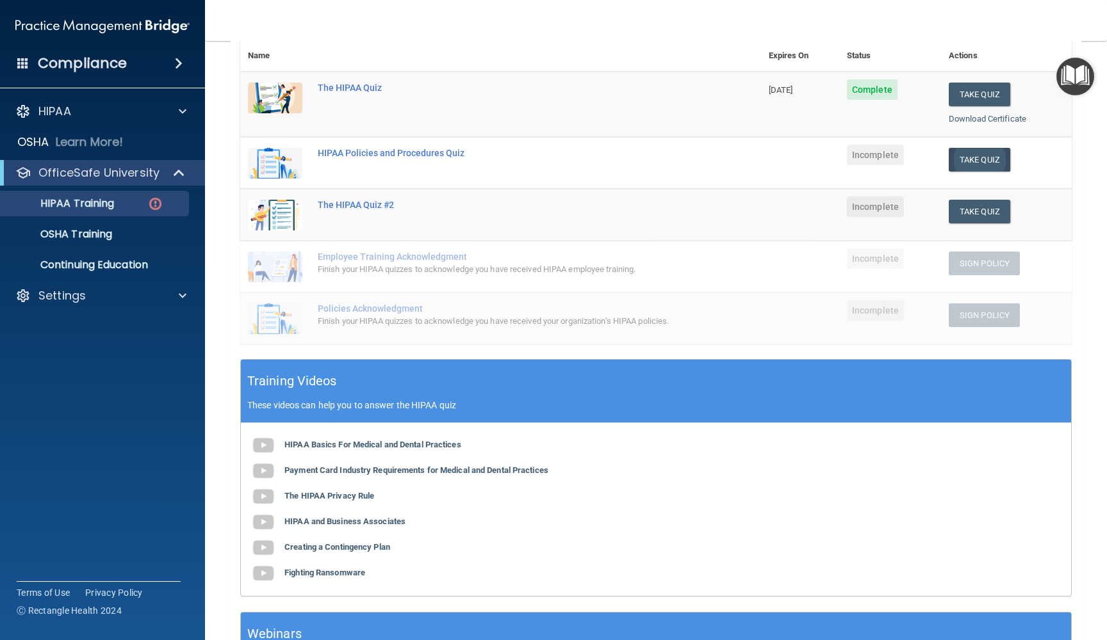
click at [986, 151] on button "Take Quiz" at bounding box center [978, 160] width 61 height 24
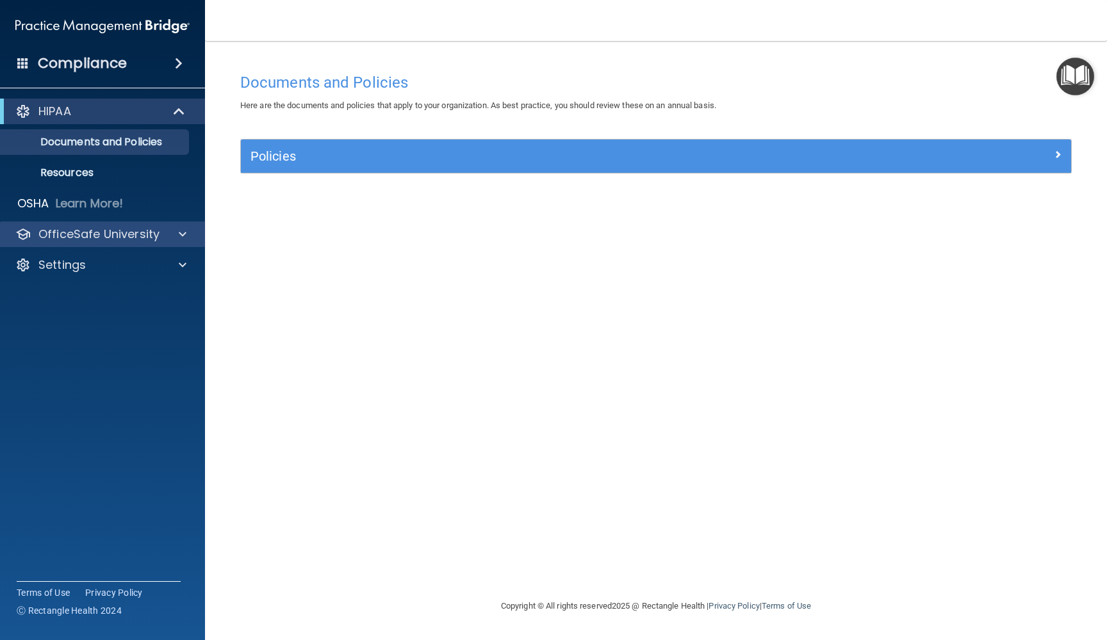
click at [122, 235] on p "OfficeSafe University" at bounding box center [98, 234] width 121 height 15
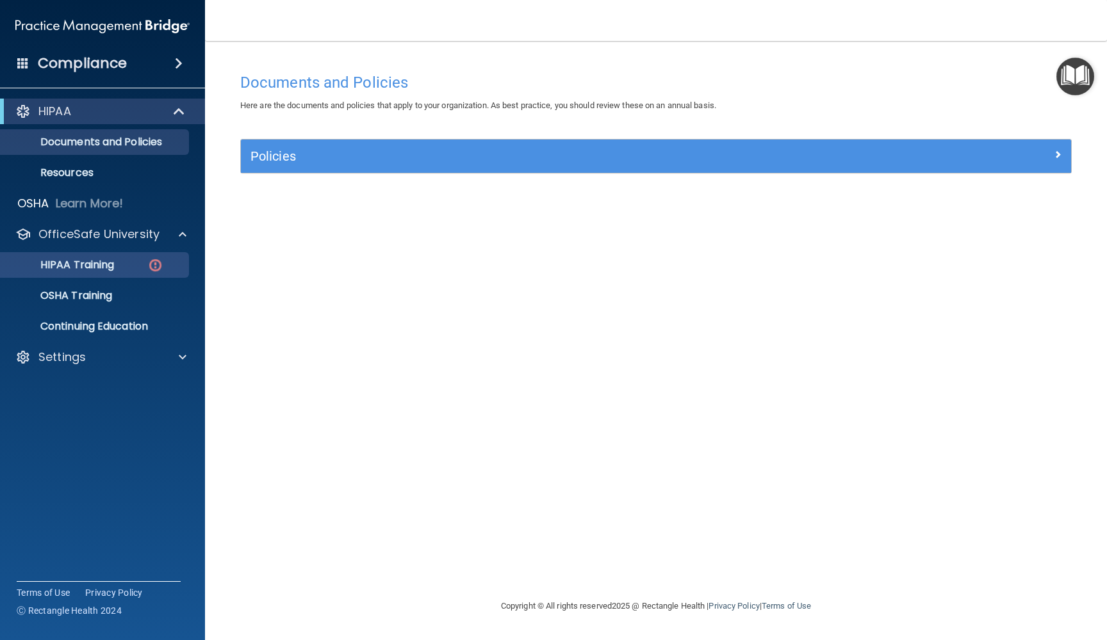
click at [113, 266] on p "HIPAA Training" at bounding box center [61, 265] width 106 height 13
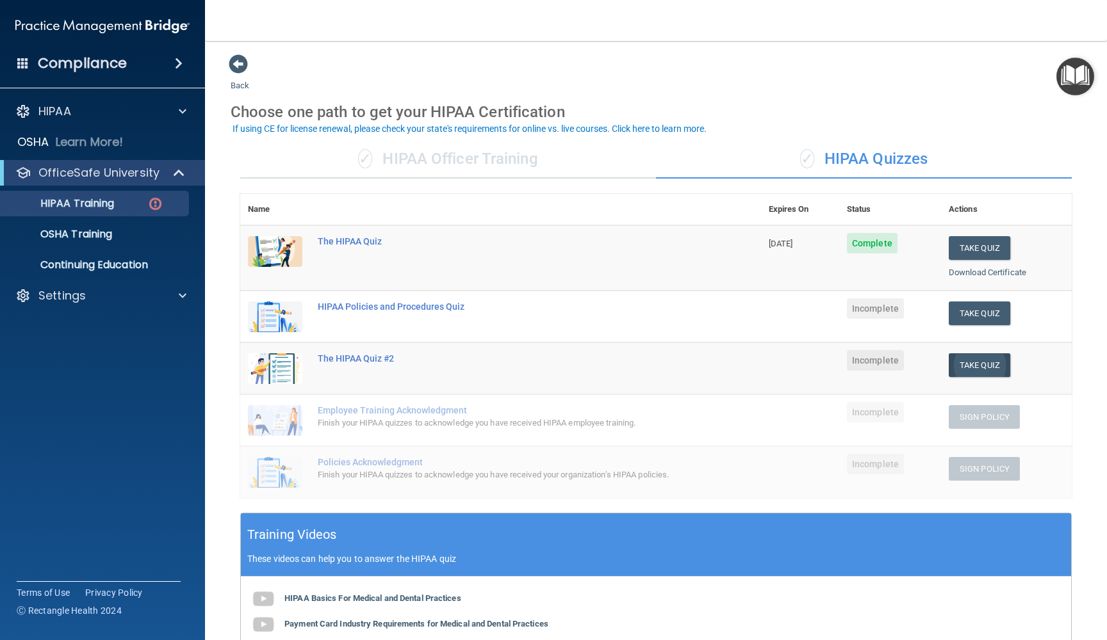
click at [982, 364] on button "Take Quiz" at bounding box center [978, 366] width 61 height 24
click at [982, 272] on link "Download Certificate" at bounding box center [986, 273] width 77 height 10
